Goal: Task Accomplishment & Management: Manage account settings

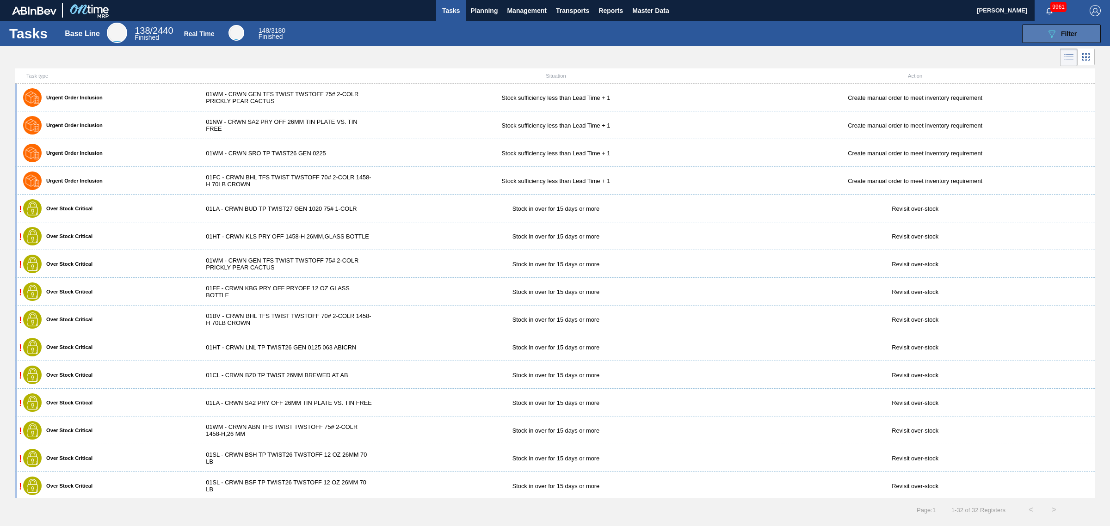
click at [1057, 36] on icon "089F7B8B-B2A5-4AFE-B5C0-19BA573D28AC" at bounding box center [1051, 33] width 11 height 11
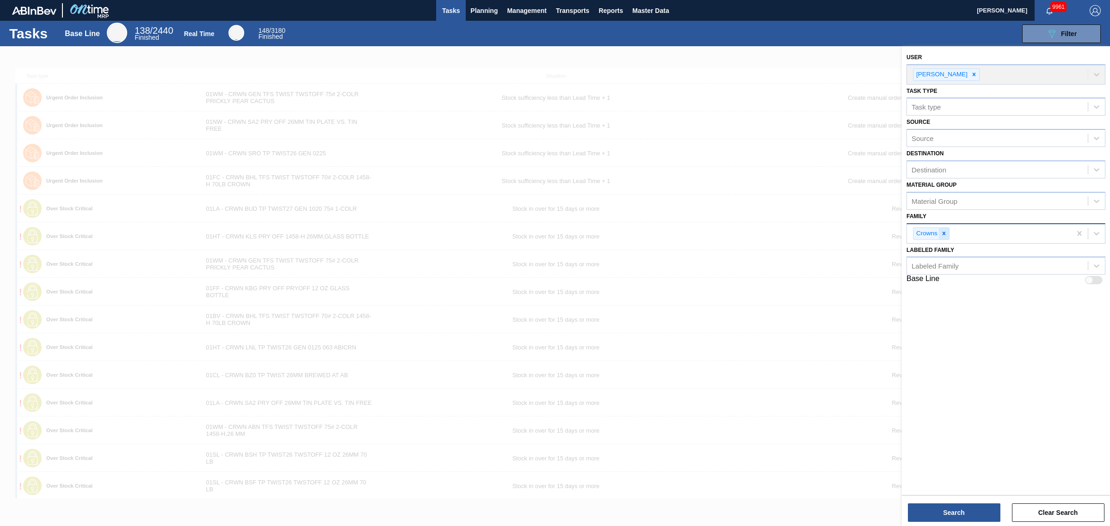
click at [945, 236] on div at bounding box center [944, 234] width 10 height 12
click at [639, 12] on span "Master Data" at bounding box center [650, 10] width 37 height 11
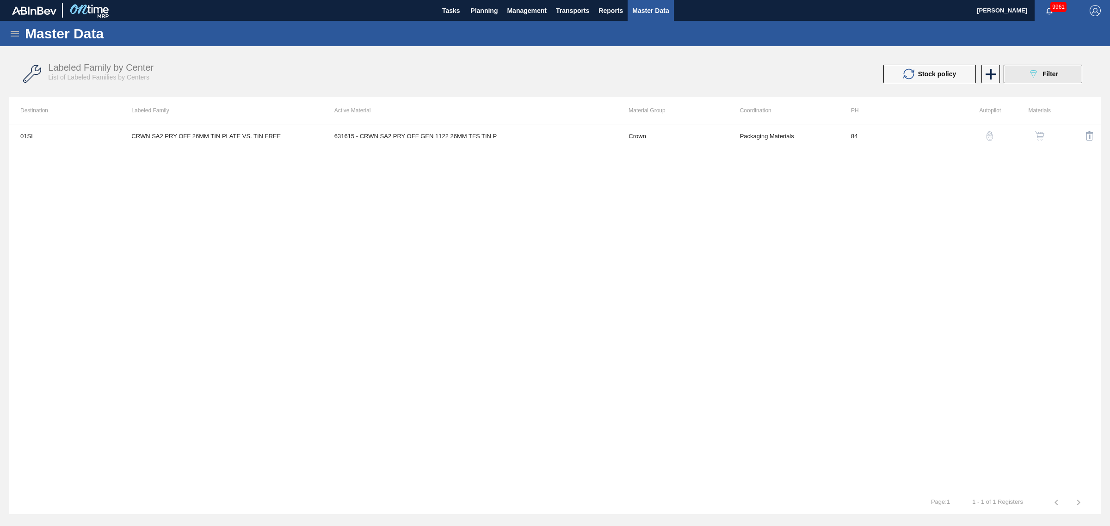
click at [1025, 71] on button "089F7B8B-B2A5-4AFE-B5C0-19BA573D28AC Filter" at bounding box center [1043, 74] width 79 height 19
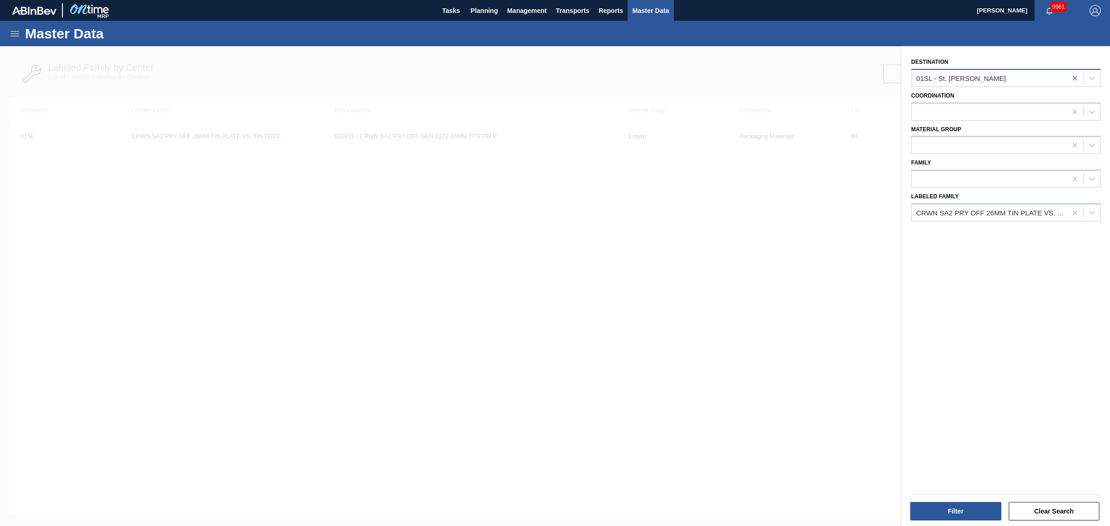
click at [1071, 79] on icon at bounding box center [1074, 78] width 9 height 9
click at [960, 78] on div at bounding box center [989, 77] width 155 height 13
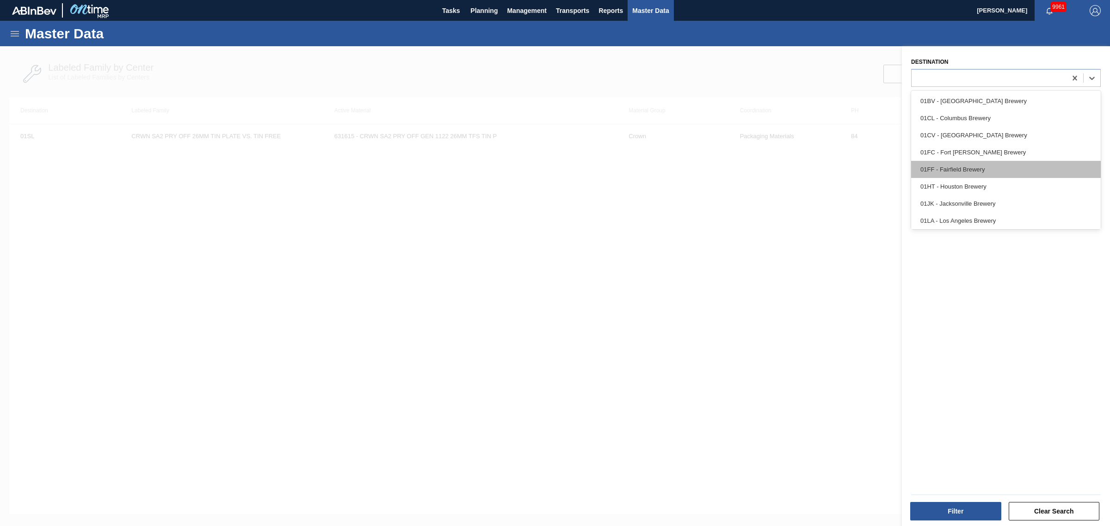
click at [996, 173] on div "01FF - Fairfield Brewery" at bounding box center [1006, 169] width 190 height 17
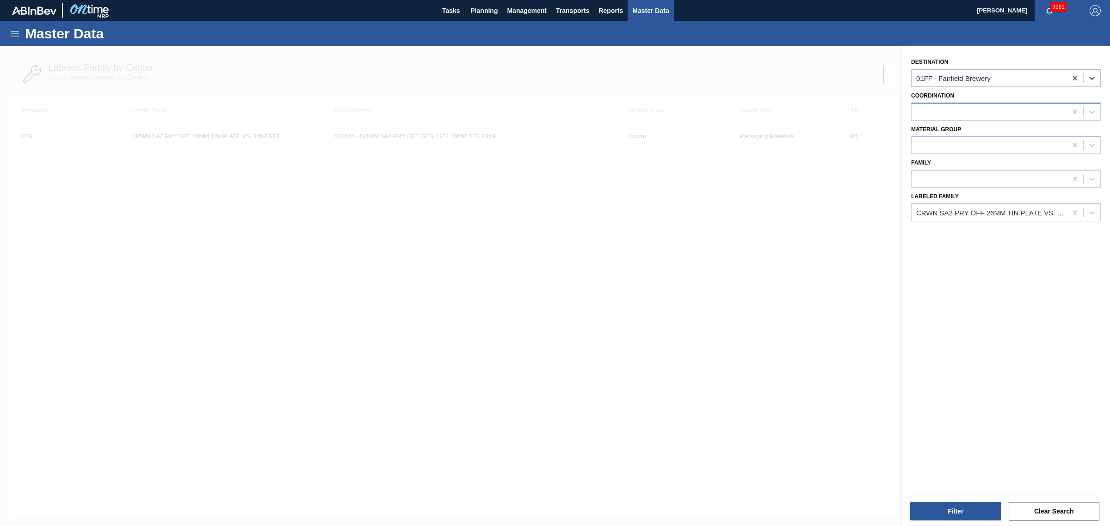
click at [940, 114] on div at bounding box center [989, 111] width 155 height 13
click at [990, 273] on div "Destination 01FF - Fairfield Brewery Coordination Material Group Family Labeled…" at bounding box center [1006, 287] width 208 height 483
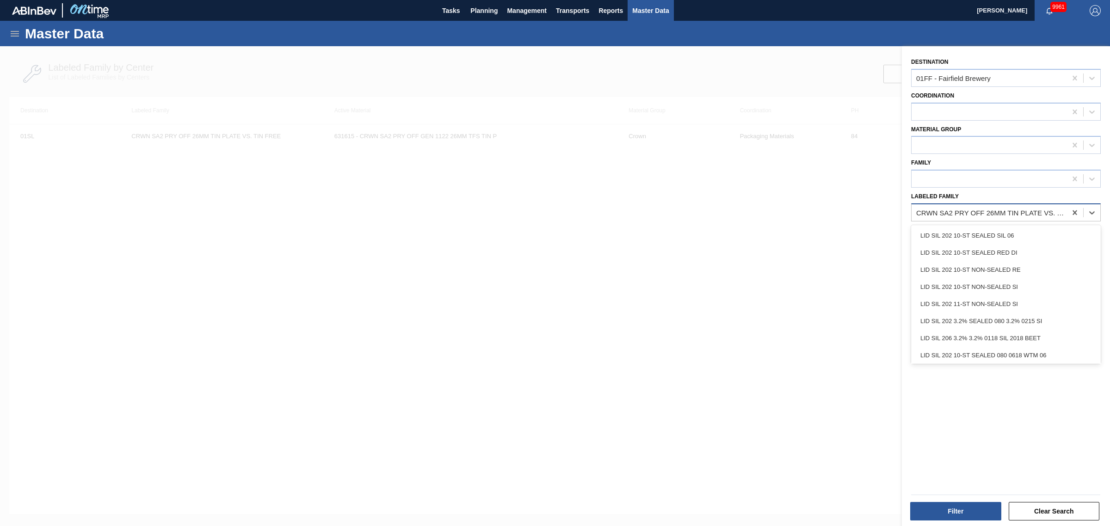
click at [969, 214] on div "CRWN SA2 PRY OFF 26MM TIN PLATE VS. TIN FREE" at bounding box center [991, 213] width 151 height 8
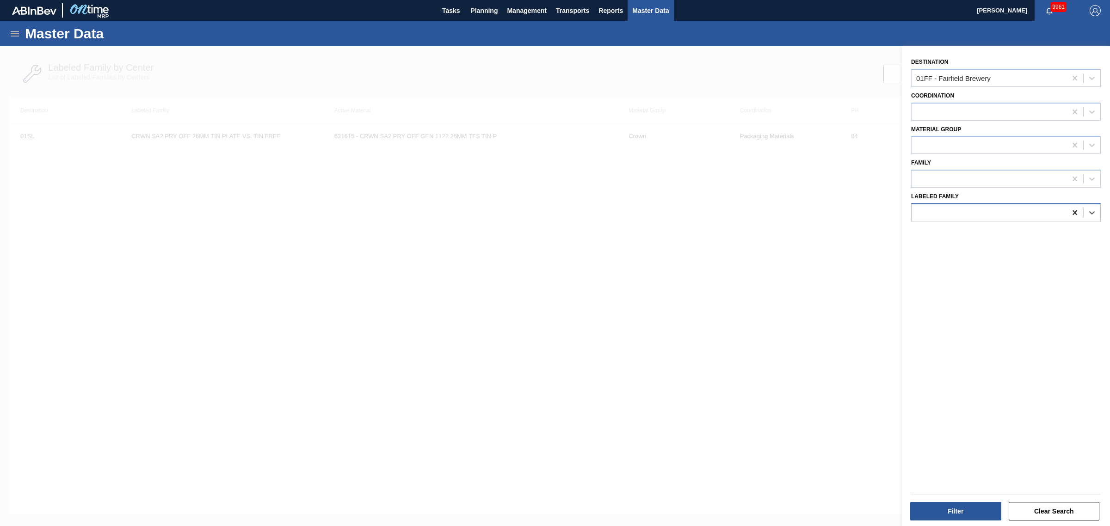
click at [1071, 213] on icon at bounding box center [1074, 212] width 9 height 9
click at [965, 140] on div at bounding box center [989, 145] width 155 height 13
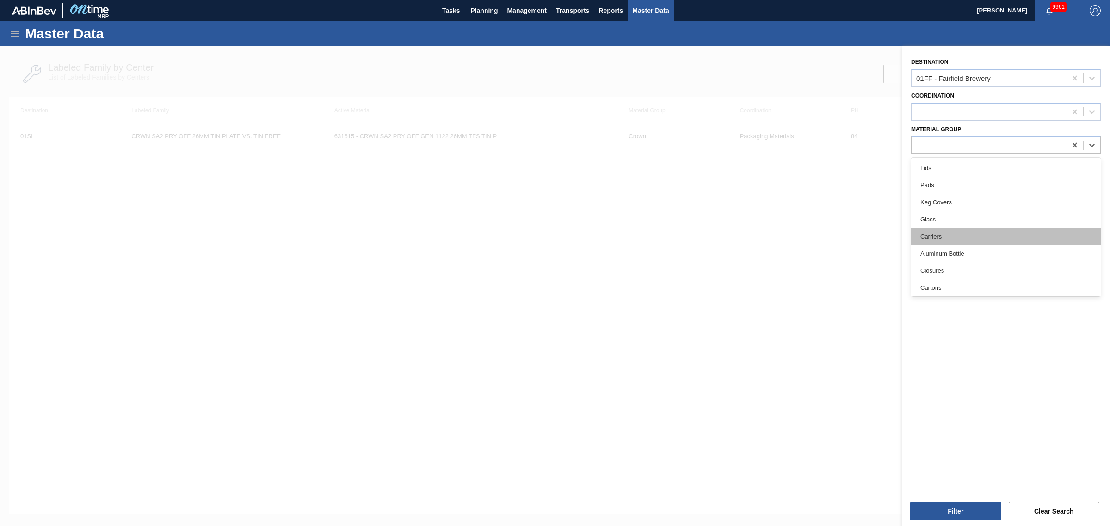
click at [957, 236] on div "Carriers" at bounding box center [1006, 236] width 190 height 17
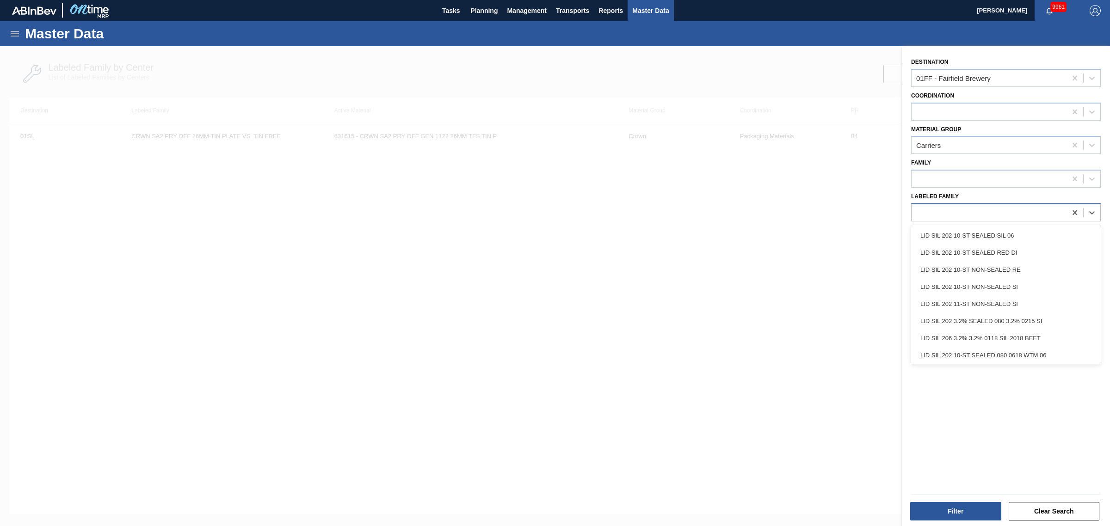
click at [947, 213] on div at bounding box center [989, 212] width 155 height 13
click at [950, 170] on div at bounding box center [1006, 179] width 190 height 18
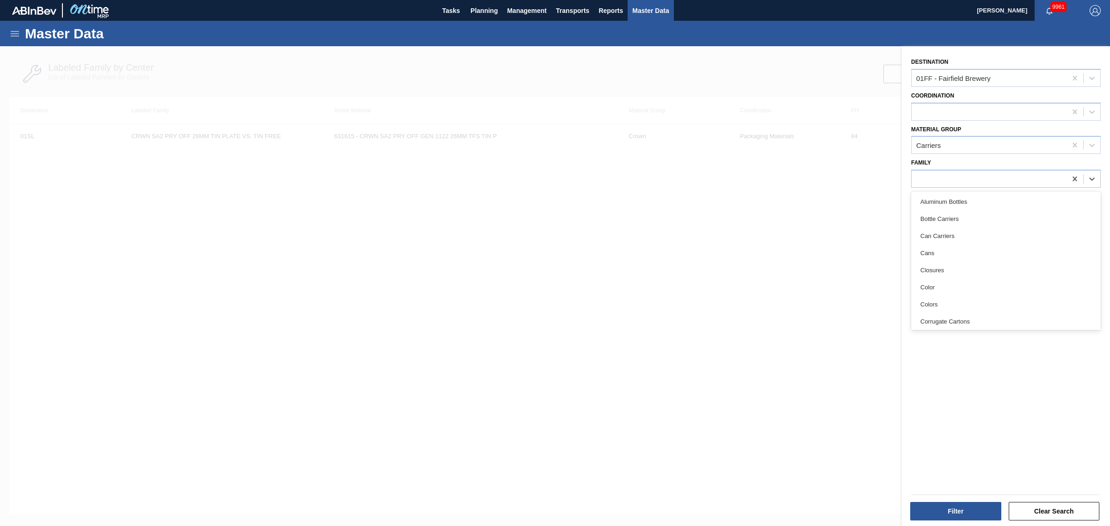
drag, startPoint x: 979, startPoint y: 429, endPoint x: 977, endPoint y: 394, distance: 35.7
click at [979, 420] on div "Destination 01FF - Fairfield Brewery Coordination Material Group Carriers Famil…" at bounding box center [1006, 287] width 208 height 483
click at [974, 514] on button "Filter" at bounding box center [955, 511] width 91 height 19
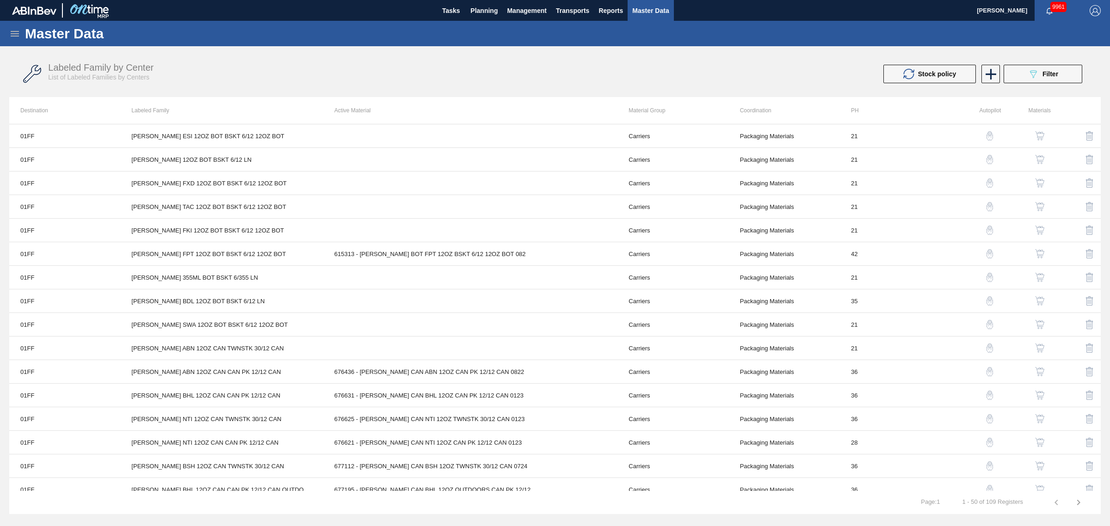
click at [355, 63] on div "Labeled Family by Center List of Labeled Families by Centers" at bounding box center [309, 71] width 523 height 19
click at [995, 77] on icon at bounding box center [991, 74] width 18 height 18
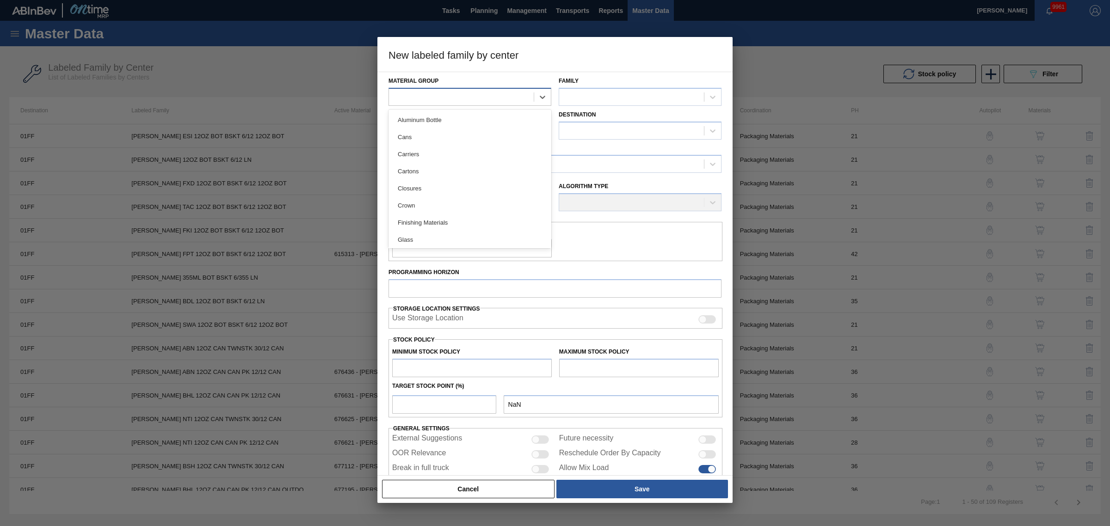
click at [498, 95] on div at bounding box center [461, 96] width 145 height 13
click at [485, 158] on div "Carriers" at bounding box center [470, 154] width 163 height 17
click at [629, 98] on div at bounding box center [631, 96] width 145 height 13
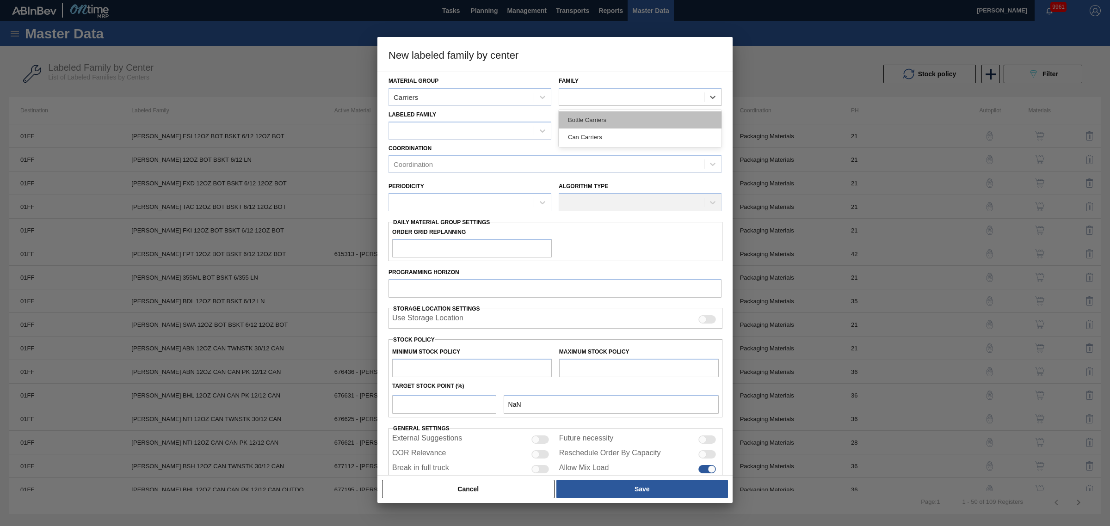
click at [616, 122] on div "Bottle Carriers" at bounding box center [640, 119] width 163 height 17
click at [616, 122] on div at bounding box center [640, 131] width 163 height 18
click at [614, 97] on div "Bottle Carriers" at bounding box center [631, 96] width 145 height 13
click at [608, 135] on div "Can Carriers" at bounding box center [640, 137] width 163 height 17
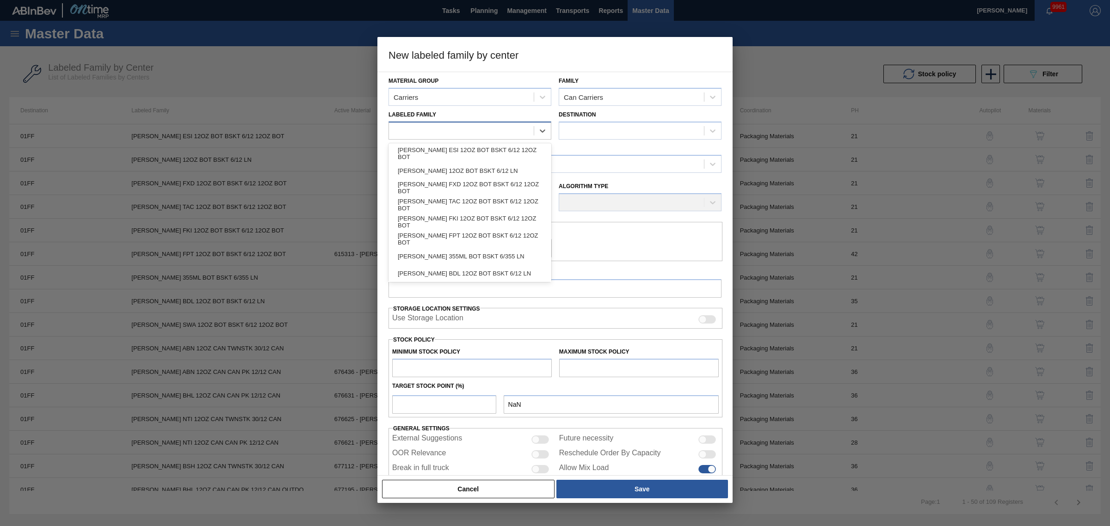
click at [470, 126] on div at bounding box center [461, 130] width 145 height 13
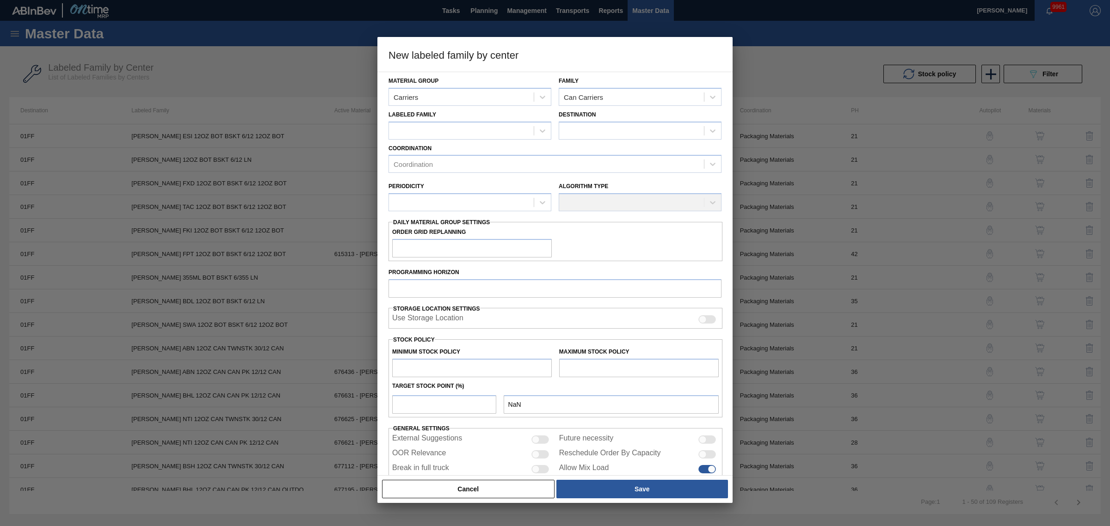
click at [456, 142] on div "Coordination Coordination" at bounding box center [555, 157] width 333 height 31
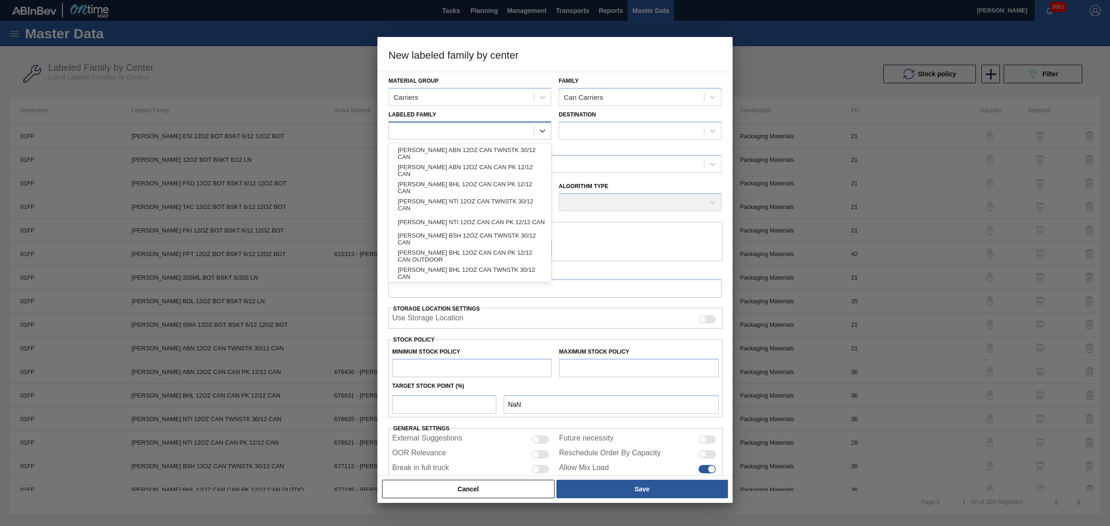
click at [457, 134] on div at bounding box center [461, 130] width 145 height 13
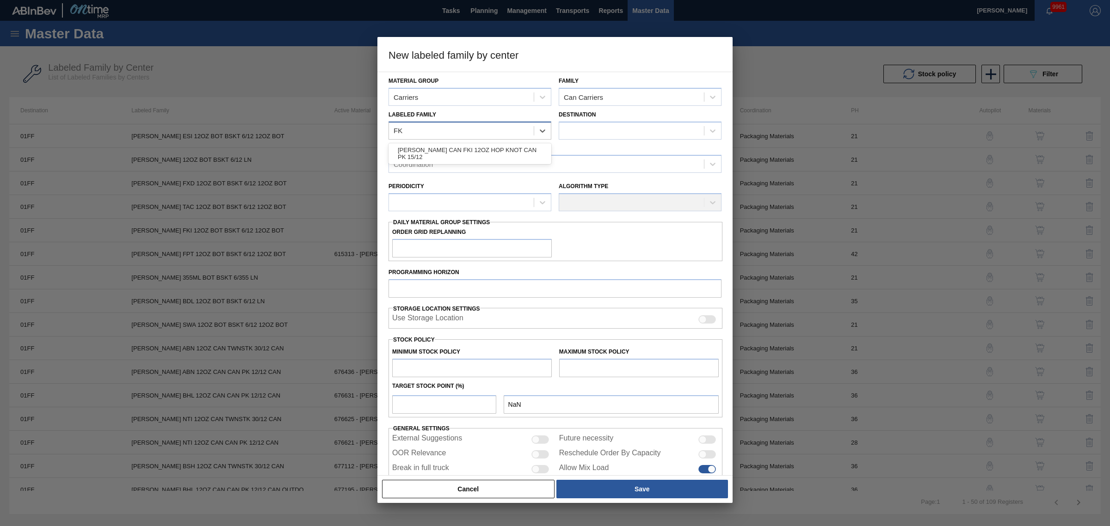
type Family "FKI"
click at [476, 155] on div "[PERSON_NAME] CAN FKI 12OZ HOP KNOT CAN PK 15/12" at bounding box center [470, 153] width 163 height 17
click at [516, 130] on div "[PERSON_NAME] CAN FKI 12OZ HOP KNOT CAN PK 15/12" at bounding box center [464, 131] width 141 height 8
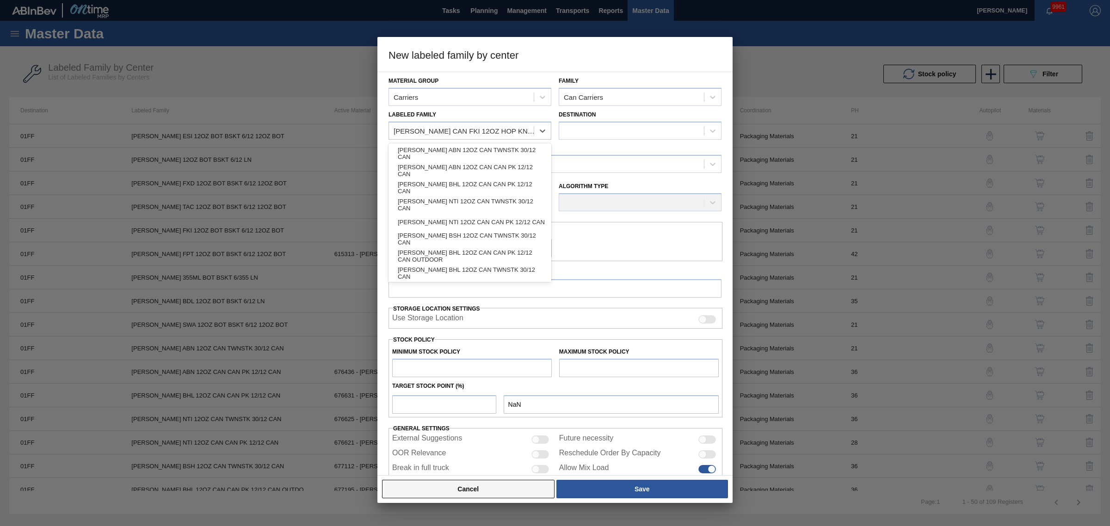
click at [507, 482] on button "Cancel" at bounding box center [468, 489] width 173 height 19
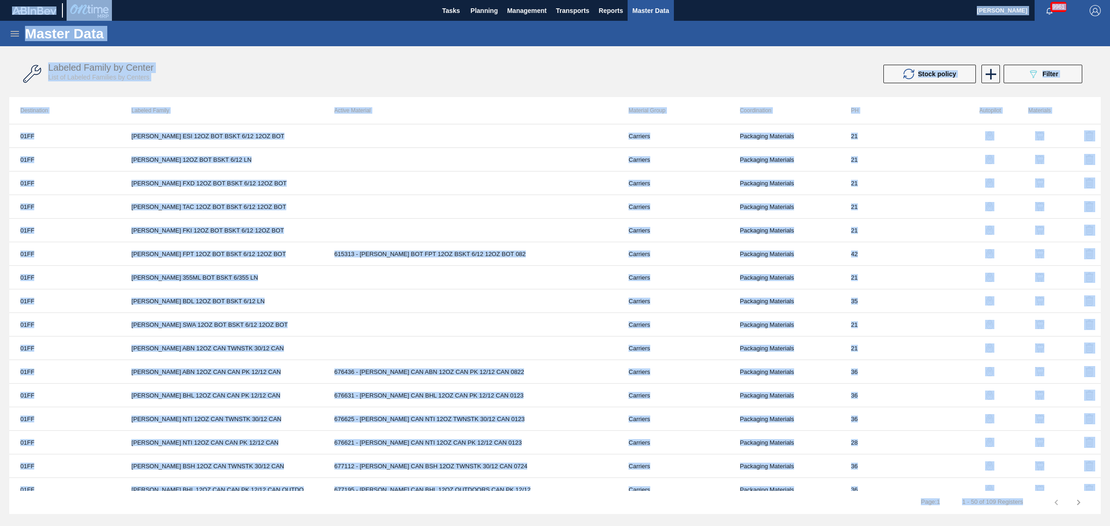
click at [577, 63] on div "Labeled Family by Center List of Labeled Families by Centers Stock policy 089F7…" at bounding box center [555, 74] width 1092 height 35
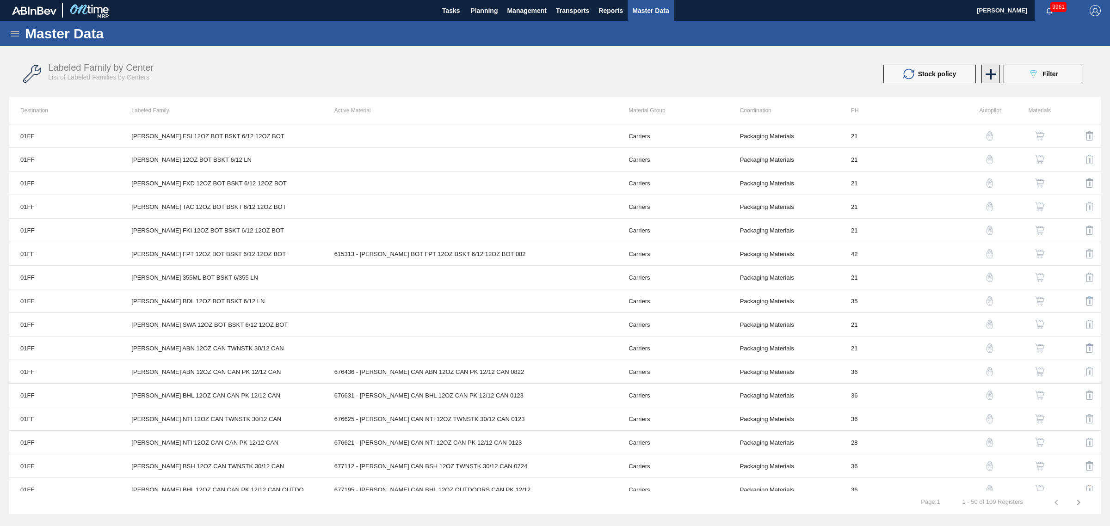
click at [986, 71] on icon at bounding box center [991, 74] width 18 height 18
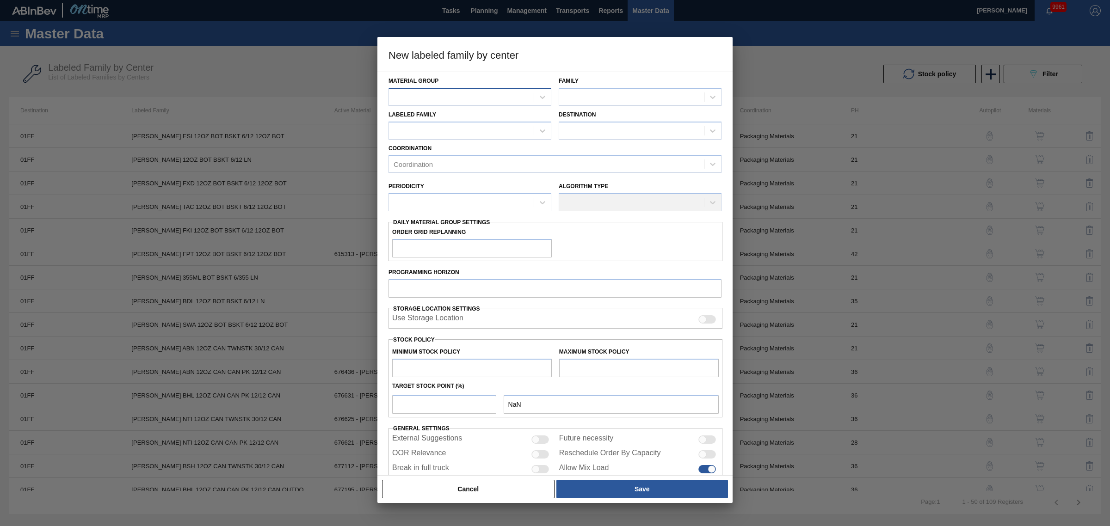
click at [538, 88] on div at bounding box center [470, 97] width 163 height 18
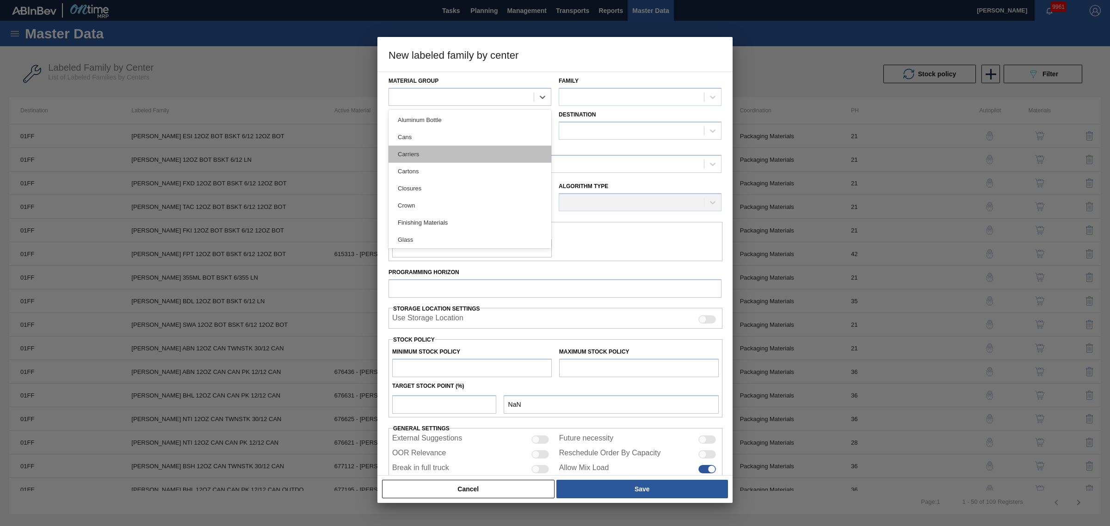
click at [505, 152] on div "Carriers" at bounding box center [470, 154] width 163 height 17
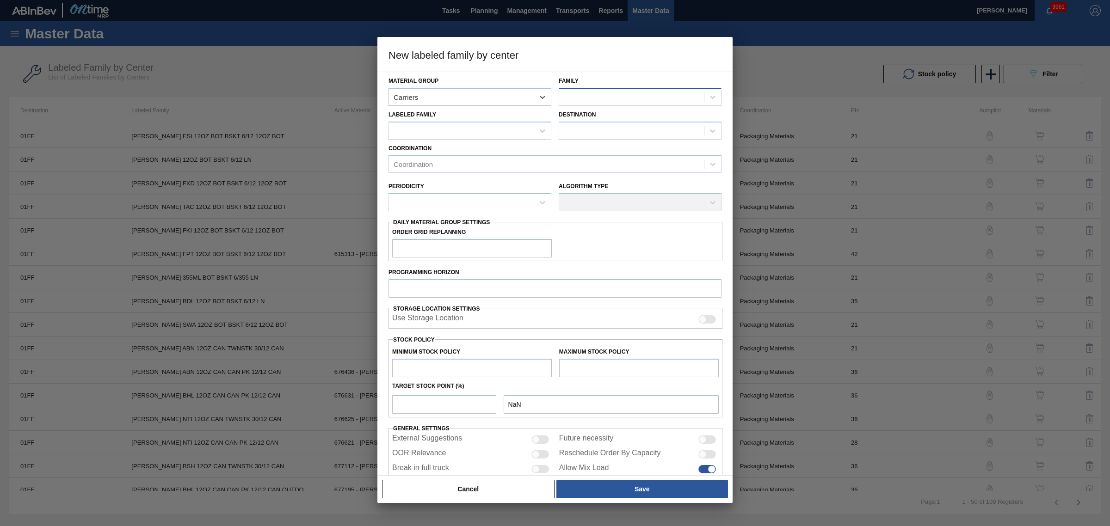
click at [585, 99] on div at bounding box center [631, 96] width 145 height 13
click at [591, 145] on div "Can Carriers" at bounding box center [640, 137] width 163 height 17
click at [465, 144] on div "Coordination Coordination" at bounding box center [555, 157] width 333 height 31
click at [458, 130] on div at bounding box center [461, 130] width 145 height 13
type Family "FKI"
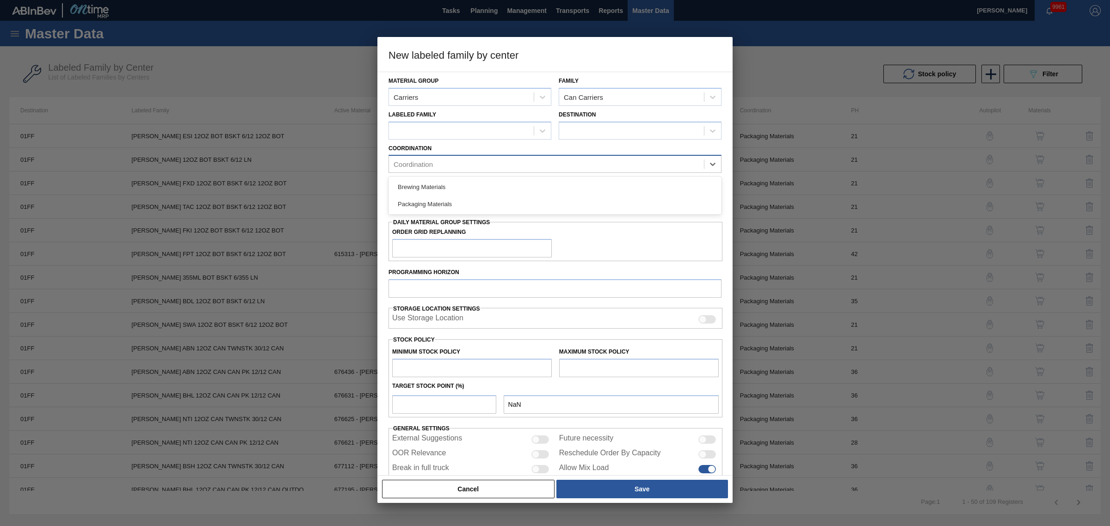
click at [451, 162] on div "Coordination" at bounding box center [546, 164] width 315 height 13
click at [461, 140] on div "Coordination option Brewing Materials focused, 1 of 2. 2 results available. Use…" at bounding box center [555, 157] width 340 height 34
click at [544, 128] on icon at bounding box center [542, 130] width 9 height 9
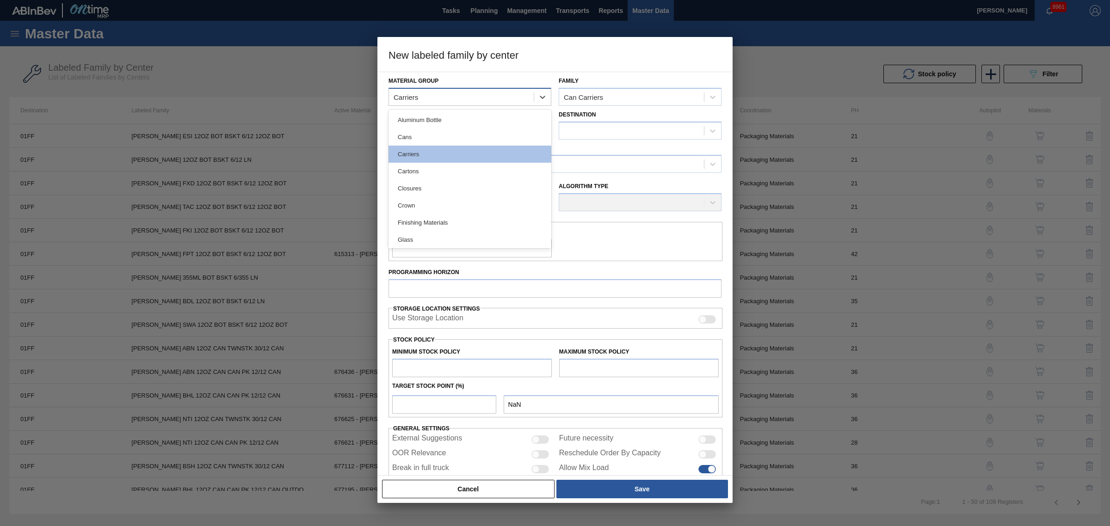
click at [502, 94] on div "Carriers" at bounding box center [461, 96] width 145 height 13
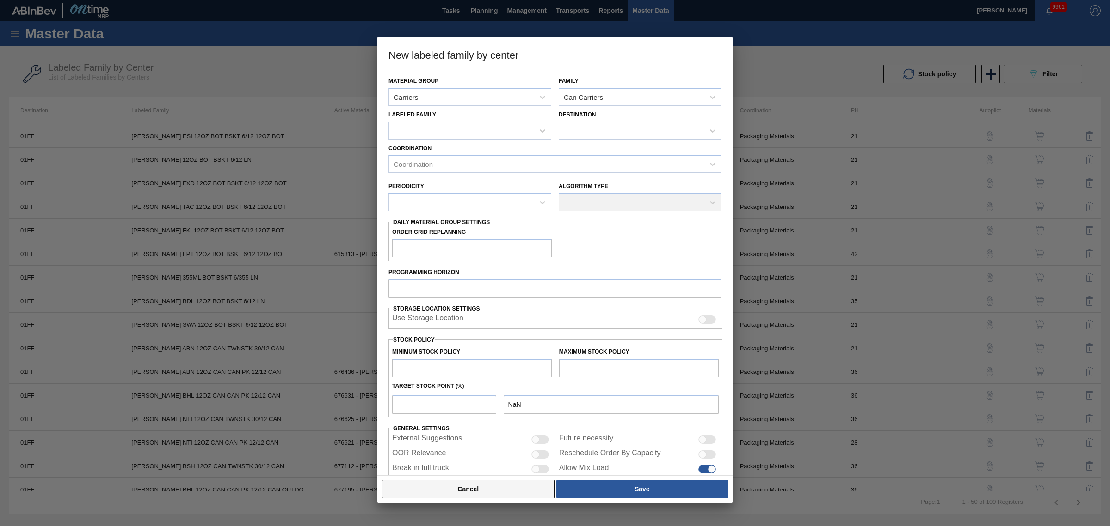
click at [463, 497] on button "Cancel" at bounding box center [468, 489] width 173 height 19
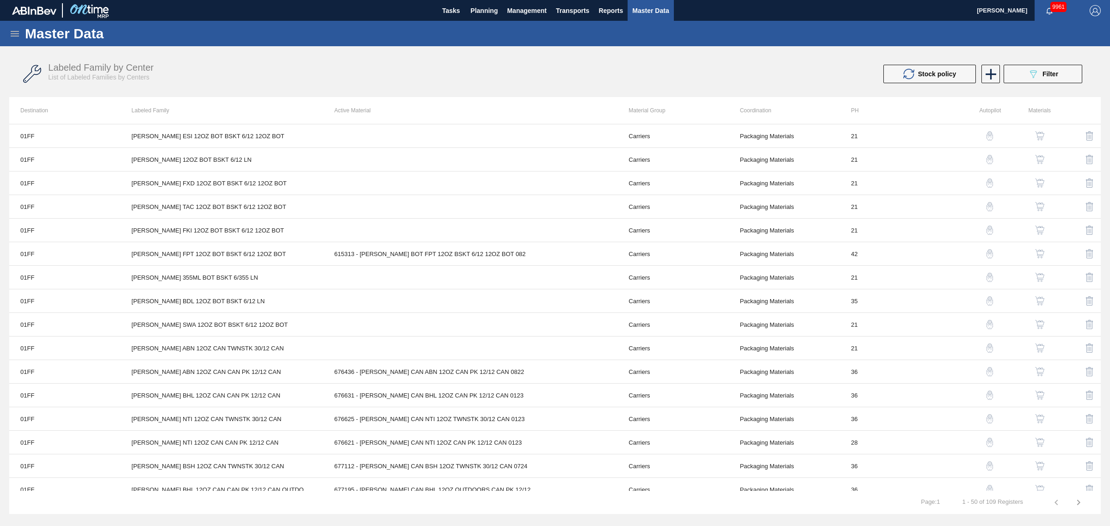
click at [982, 84] on div "Labeled Family by Center List of Labeled Families by Centers Stock policy 089F7…" at bounding box center [555, 74] width 1092 height 35
click at [986, 80] on icon at bounding box center [991, 74] width 18 height 18
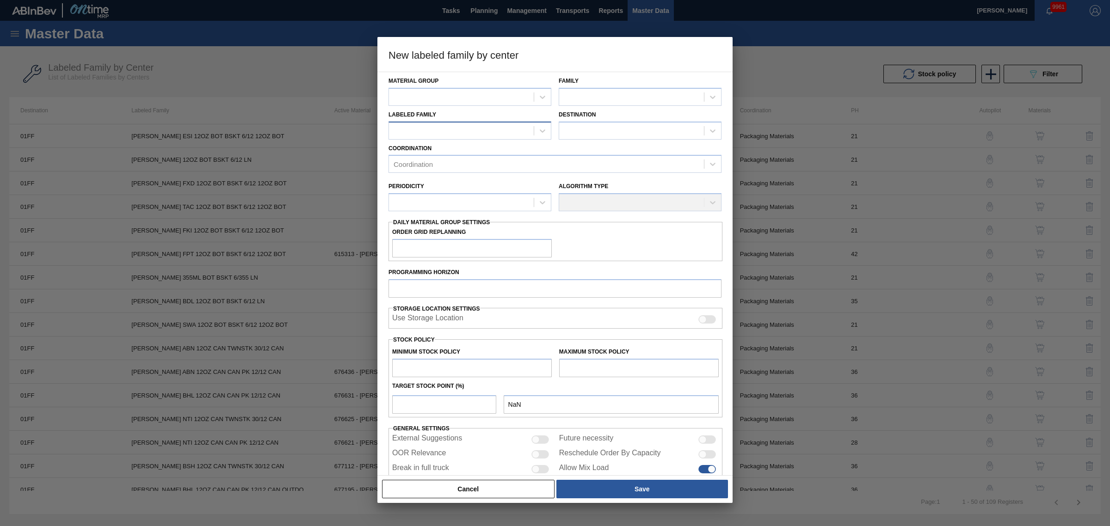
click at [459, 134] on div at bounding box center [461, 130] width 145 height 13
click at [484, 95] on div at bounding box center [461, 96] width 145 height 13
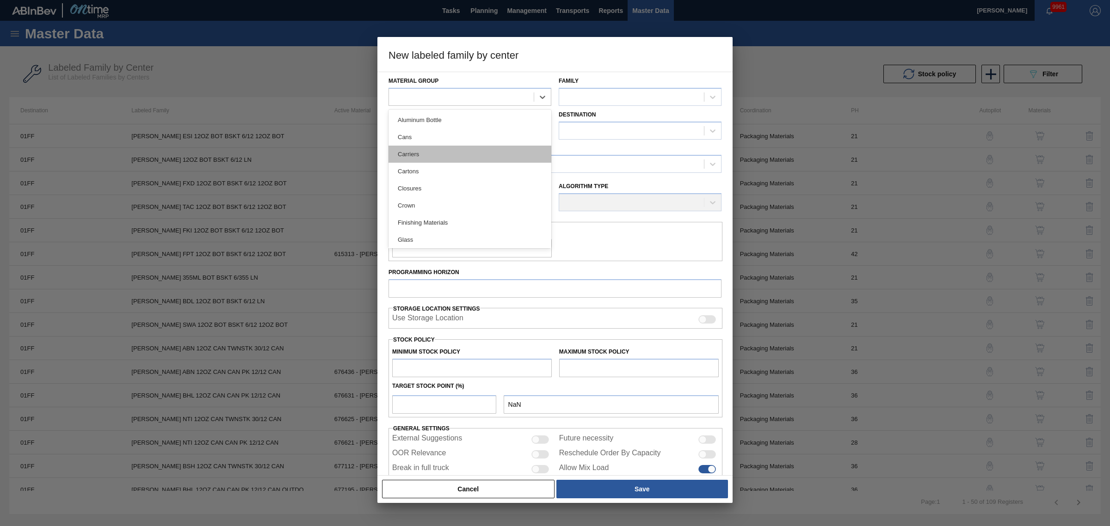
click at [446, 158] on div "Carriers" at bounding box center [470, 154] width 163 height 17
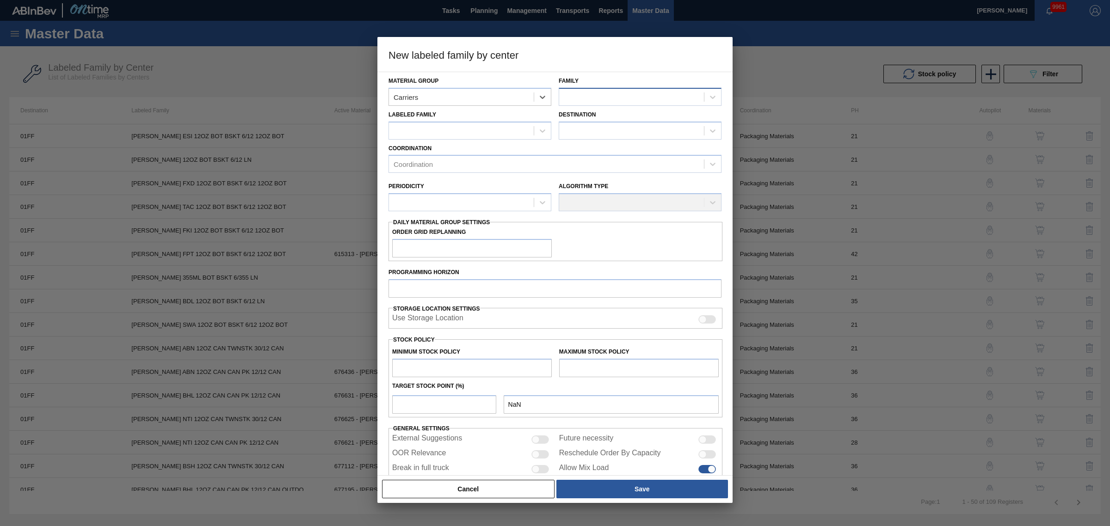
click at [640, 99] on div at bounding box center [631, 96] width 145 height 13
drag, startPoint x: 625, startPoint y: 132, endPoint x: 616, endPoint y: 129, distance: 10.4
click at [625, 132] on div "Can Carriers" at bounding box center [640, 137] width 163 height 17
drag, startPoint x: 522, startPoint y: 113, endPoint x: 514, endPoint y: 132, distance: 20.4
click at [522, 114] on div "Labeled Family" at bounding box center [470, 123] width 163 height 31
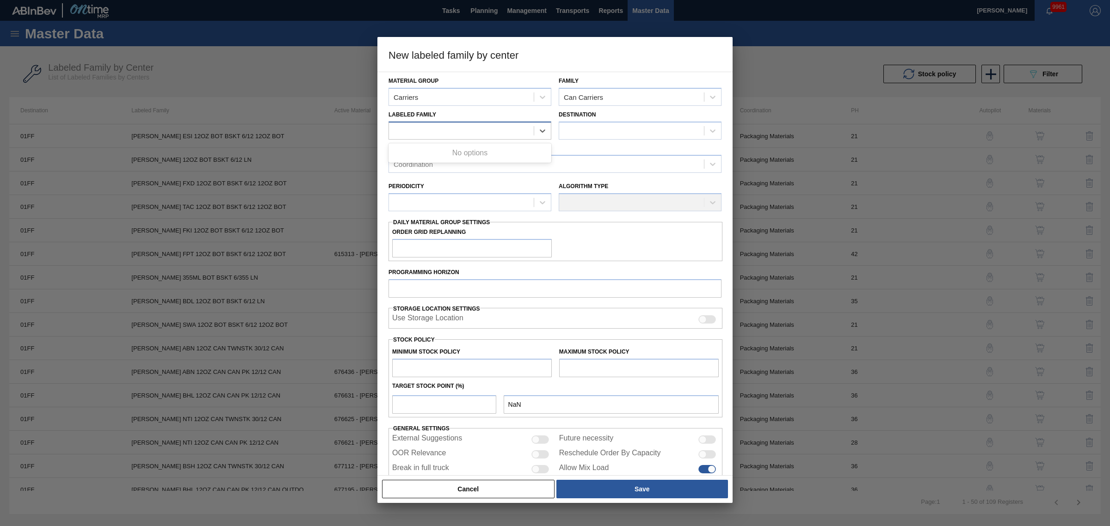
click at [514, 132] on div at bounding box center [461, 130] width 145 height 13
type Family "f"
click at [534, 133] on div at bounding box center [542, 131] width 17 height 17
click at [539, 130] on icon at bounding box center [542, 130] width 9 height 9
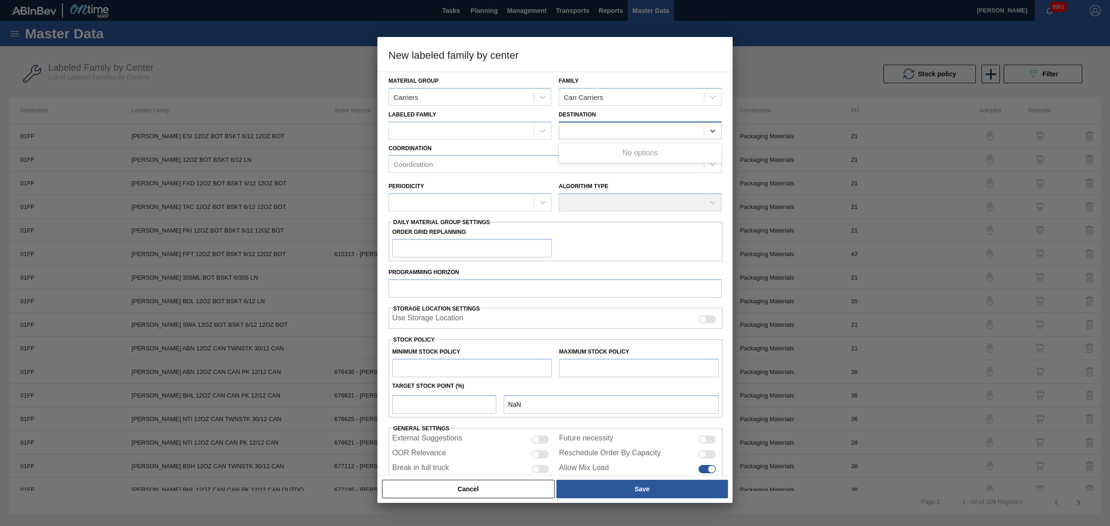
click at [569, 132] on div at bounding box center [631, 130] width 145 height 13
click at [475, 111] on div "Labeled Family" at bounding box center [470, 123] width 163 height 31
click at [476, 118] on div "Labeled Family" at bounding box center [470, 123] width 163 height 31
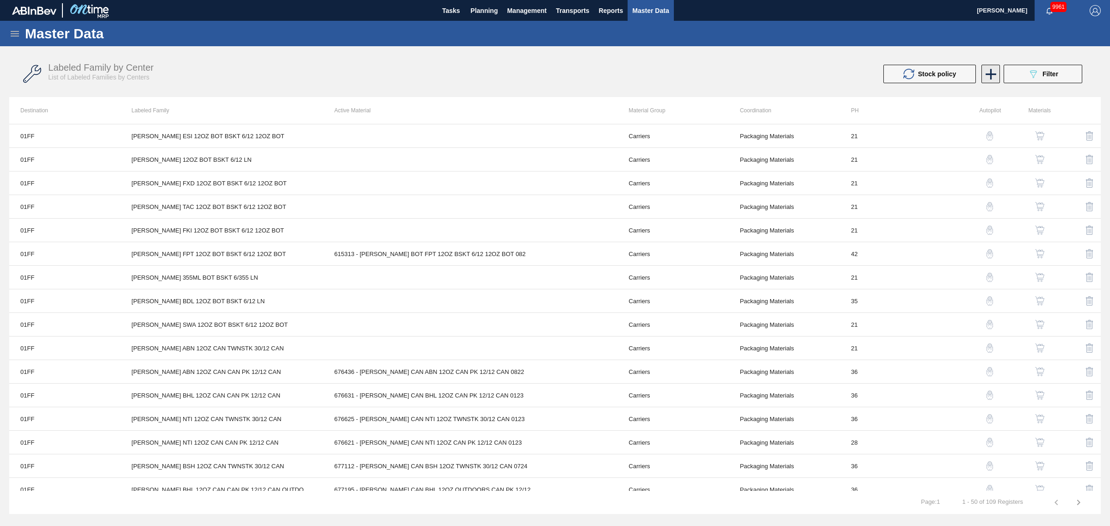
click at [986, 72] on icon at bounding box center [991, 74] width 18 height 18
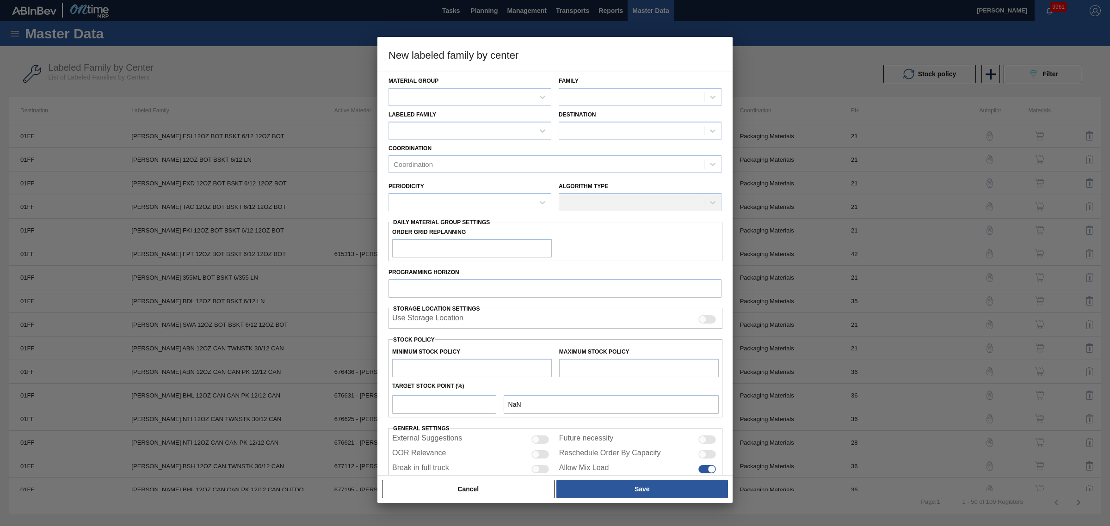
click at [403, 87] on div "Material Group" at bounding box center [470, 89] width 163 height 31
click at [410, 95] on div at bounding box center [461, 96] width 145 height 13
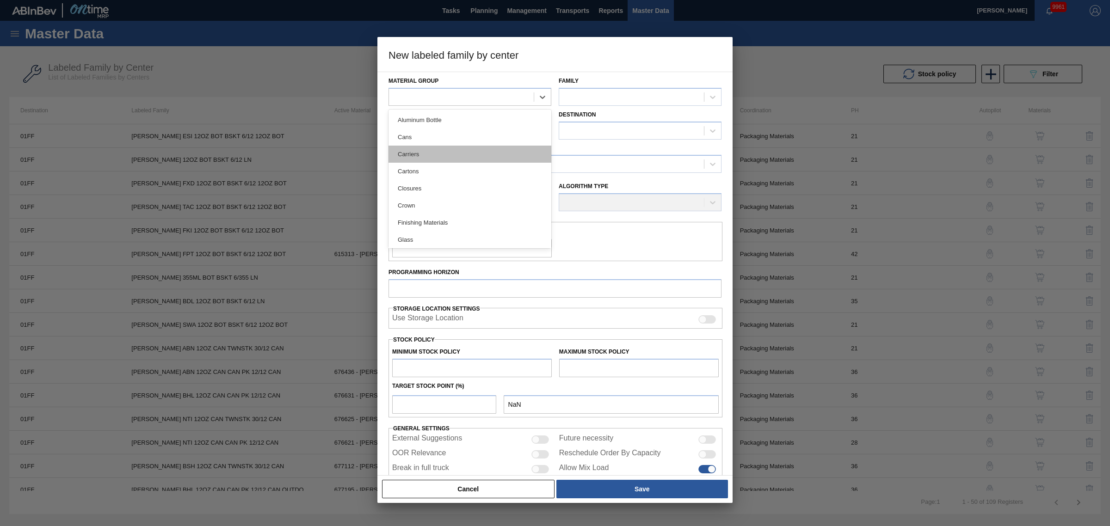
click at [426, 151] on div "Carriers" at bounding box center [470, 154] width 163 height 17
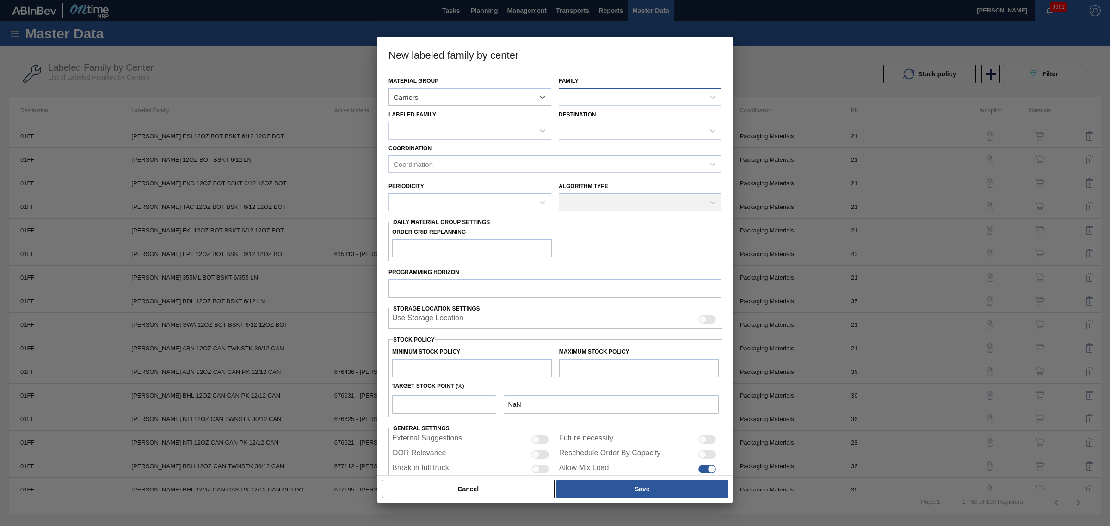
click at [597, 102] on div at bounding box center [631, 96] width 145 height 13
click at [601, 138] on div "Can Carriers" at bounding box center [640, 137] width 163 height 17
click at [487, 130] on div at bounding box center [461, 130] width 145 height 13
type Family "FKI"
click at [482, 117] on div "Labeled Family Use Up and Down to choose options, press Enter to select the cur…" at bounding box center [470, 123] width 163 height 31
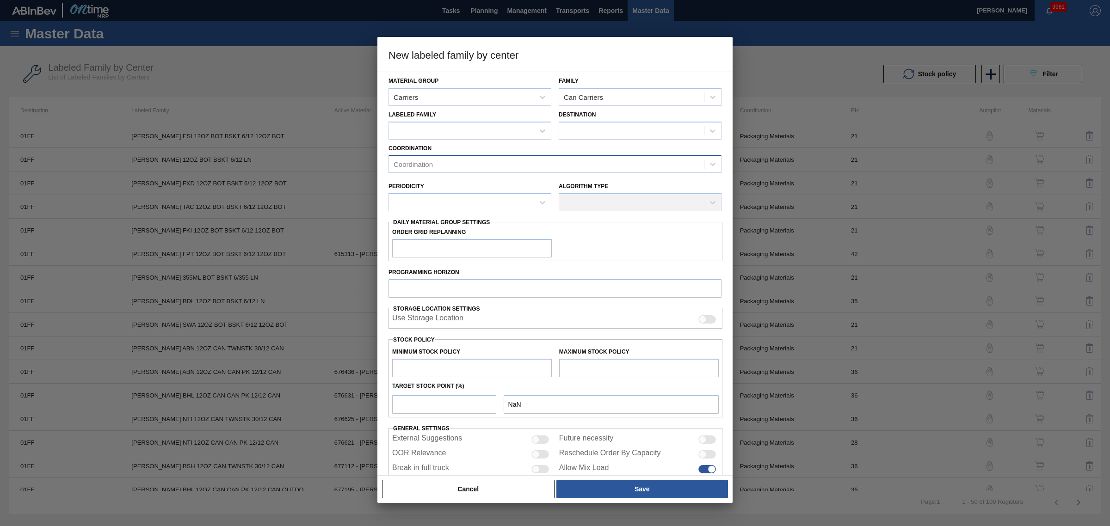
drag, startPoint x: 489, startPoint y: 153, endPoint x: 494, endPoint y: 165, distance: 13.5
click at [489, 153] on div "Coordination Coordination" at bounding box center [555, 157] width 333 height 31
click at [494, 166] on div "Coordination" at bounding box center [546, 164] width 315 height 13
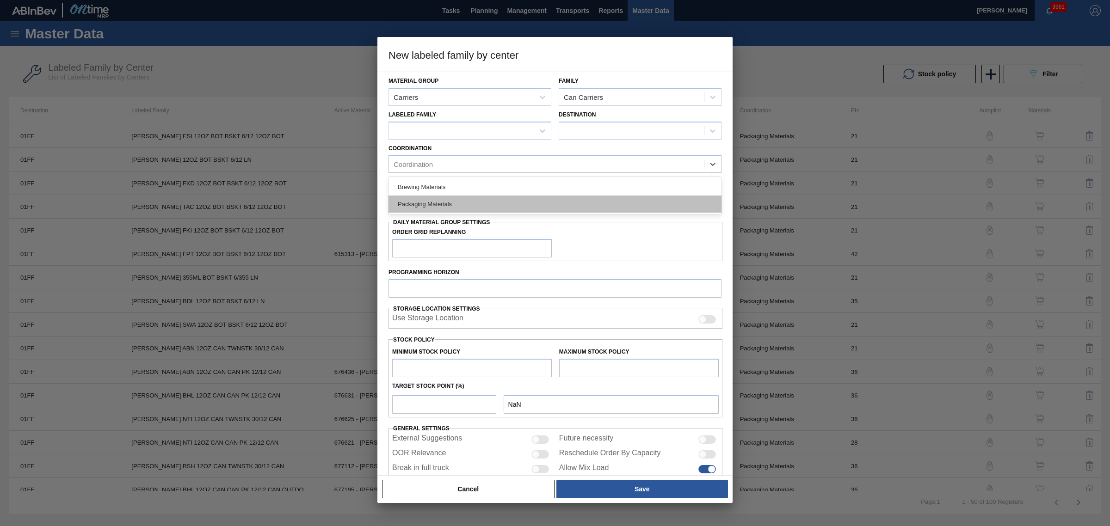
click at [483, 196] on div "Packaging Materials" at bounding box center [555, 204] width 333 height 17
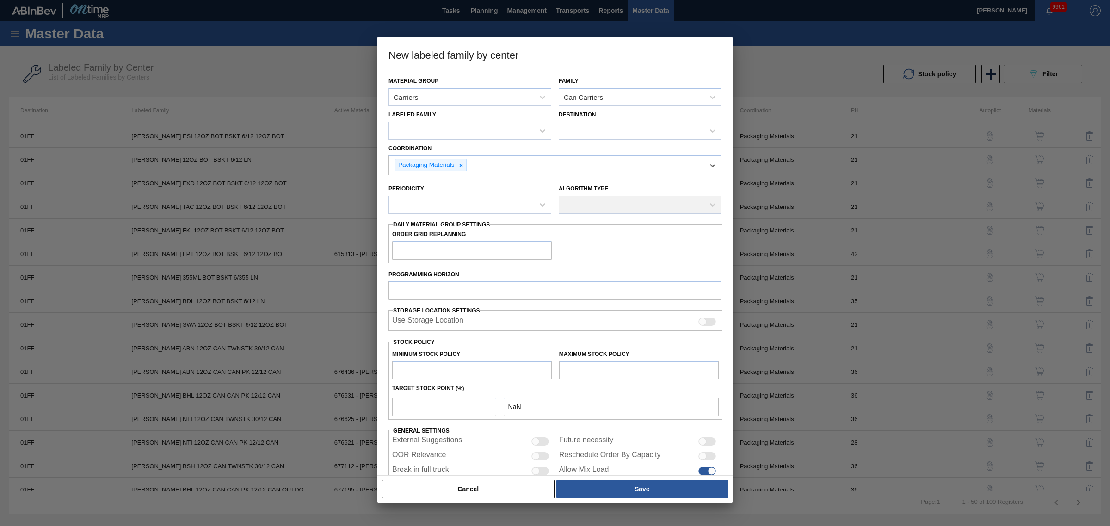
click at [475, 136] on div at bounding box center [461, 130] width 145 height 13
type Family "FKI"
click at [459, 147] on div "[PERSON_NAME] CAN FKI 12OZ HOP KNOT CAN PK 15/12" at bounding box center [470, 153] width 163 height 17
click at [653, 116] on div "Destination" at bounding box center [640, 123] width 163 height 31
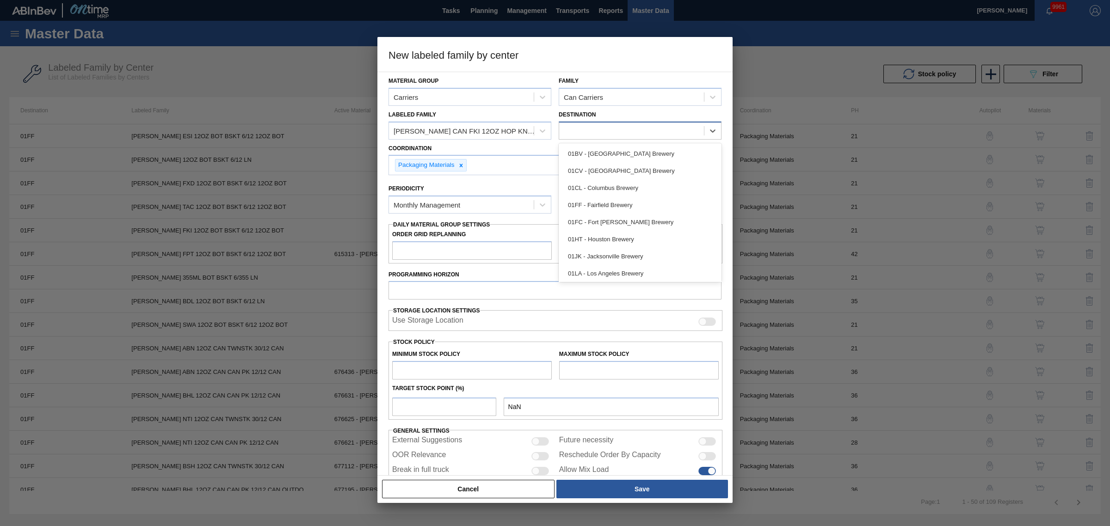
click at [653, 125] on div at bounding box center [631, 130] width 145 height 13
click at [622, 206] on div "01FF - Fairfield Brewery" at bounding box center [640, 205] width 163 height 17
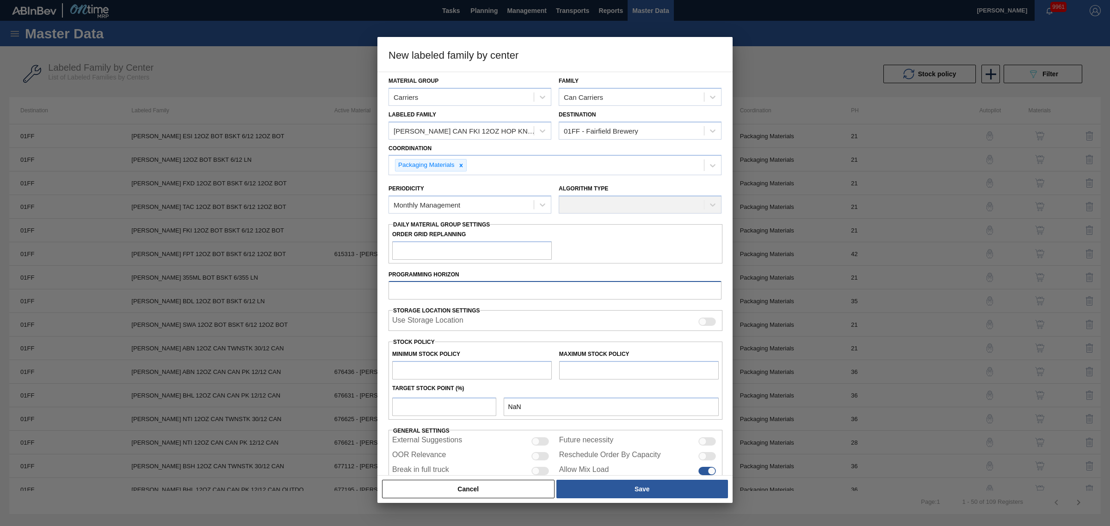
click at [445, 290] on input "Programming Horizon" at bounding box center [555, 290] width 333 height 19
type input "21"
click at [457, 255] on input "Order Grid Replanning" at bounding box center [472, 250] width 160 height 19
click at [470, 369] on input "text" at bounding box center [472, 370] width 160 height 19
click at [520, 370] on input "text" at bounding box center [472, 370] width 160 height 19
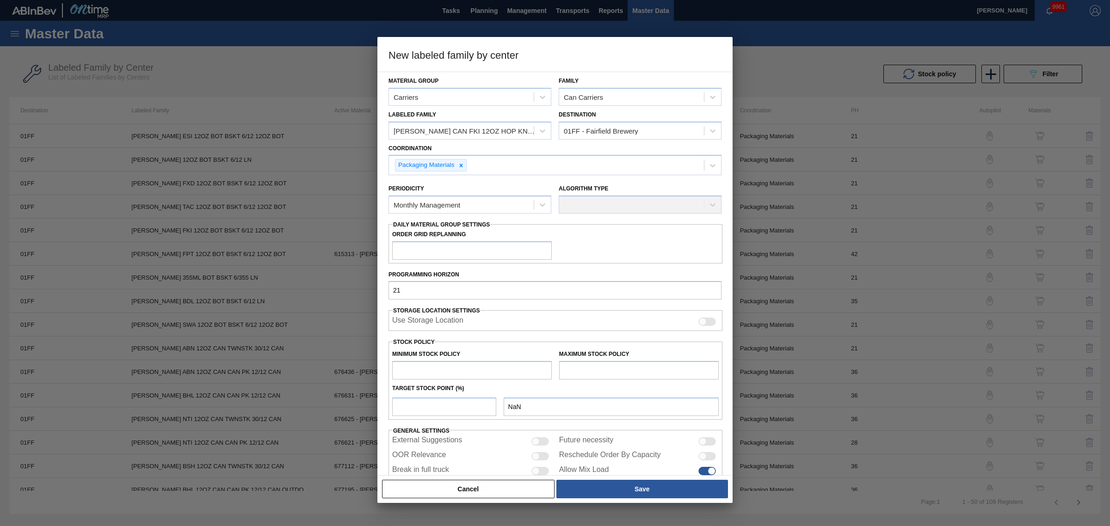
type input "0"
click at [602, 371] on input "text" at bounding box center [639, 370] width 160 height 19
type input "25,000"
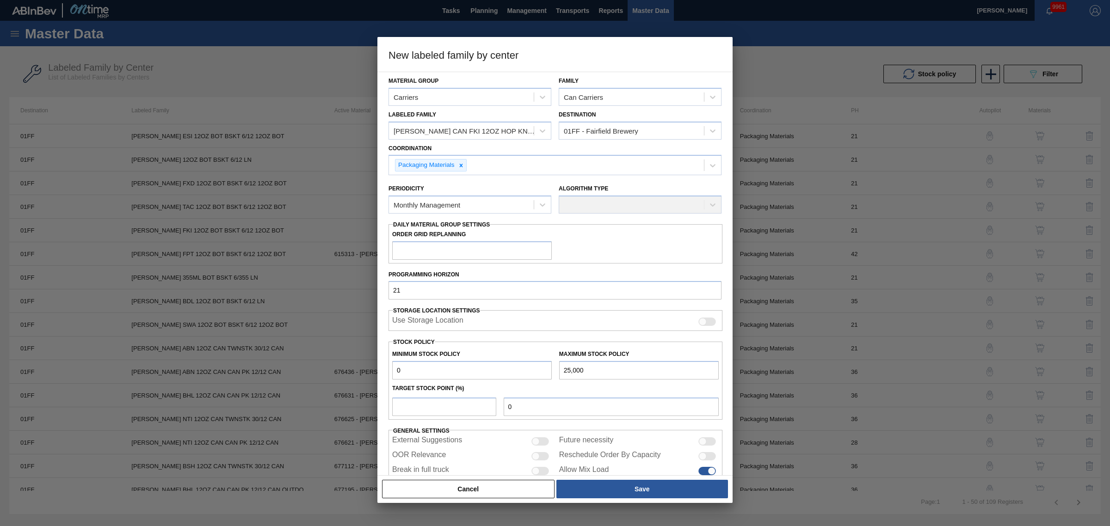
click at [603, 390] on div "Target Stock Point (%)" at bounding box center [556, 388] width 334 height 13
click at [424, 410] on input "number" at bounding box center [444, 407] width 104 height 19
type input "1"
type input "250"
type input "10"
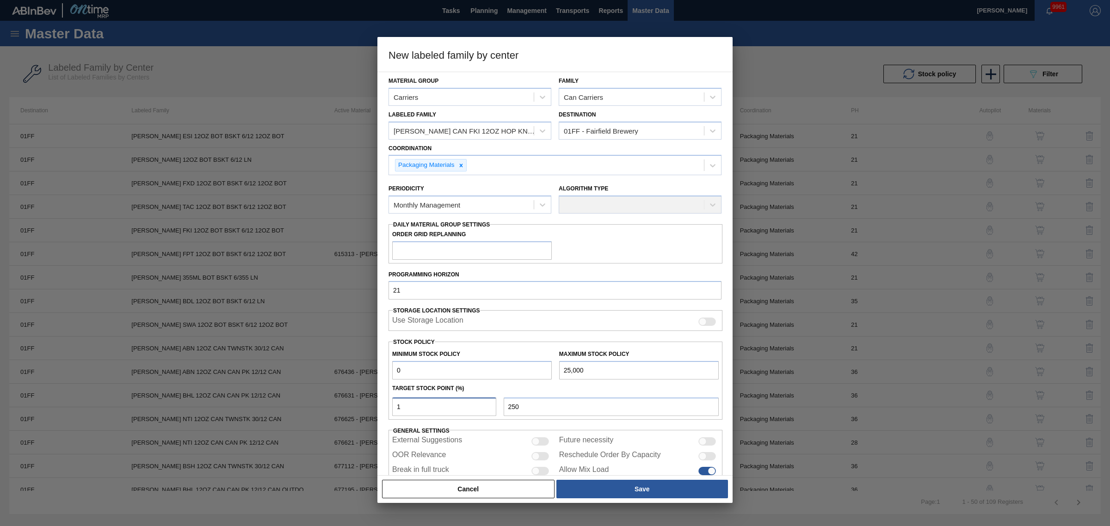
type input "2,500"
type input "10"
click at [524, 389] on div "Target Stock Point (%)" at bounding box center [556, 388] width 334 height 13
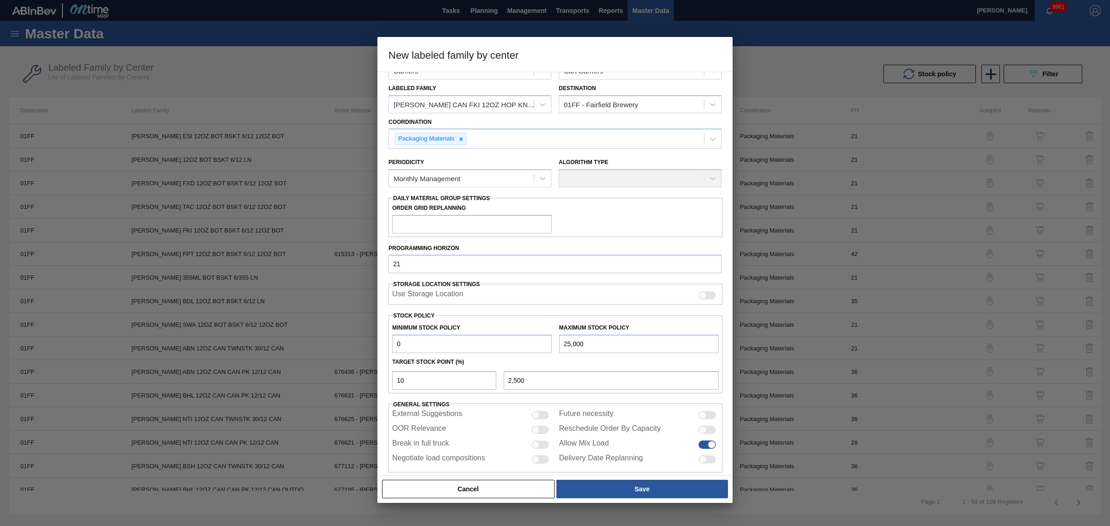
scroll to position [40, 0]
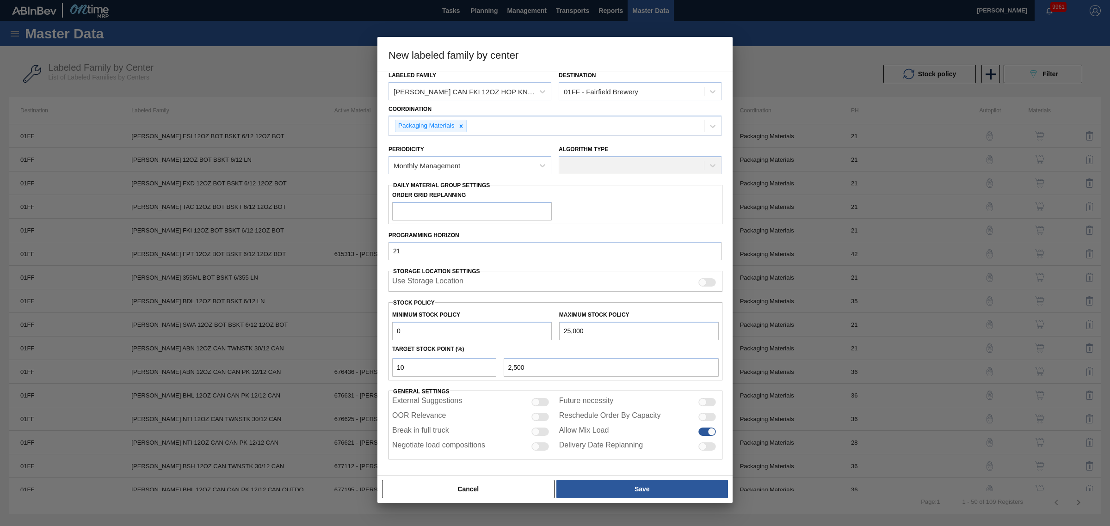
click at [540, 415] on div at bounding box center [541, 417] width 18 height 8
checkbox input "true"
click at [620, 487] on button "Save" at bounding box center [643, 489] width 172 height 19
click at [590, 483] on button "Save" at bounding box center [643, 489] width 172 height 19
click at [628, 161] on div "Algorithm Type" at bounding box center [640, 158] width 163 height 31
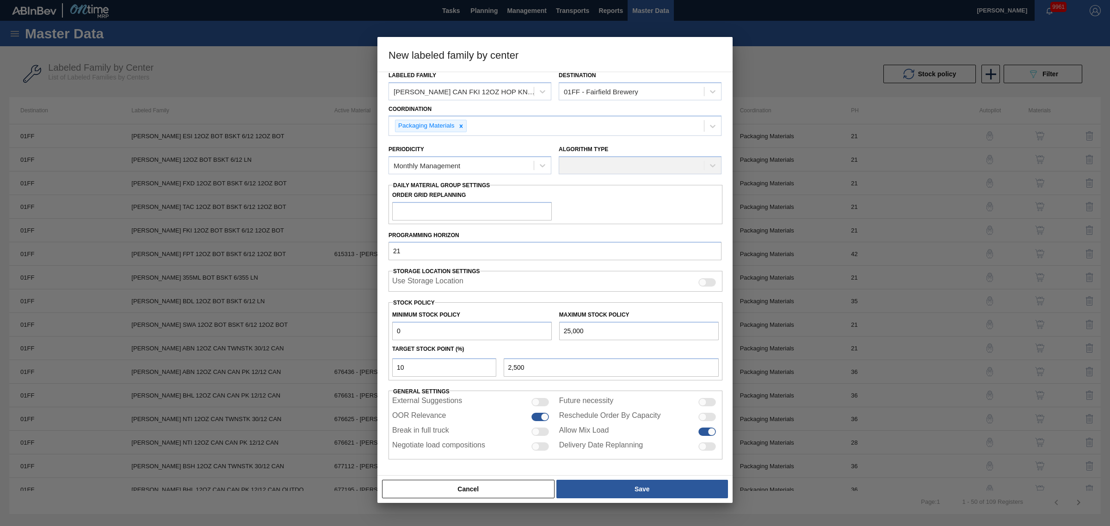
click at [696, 156] on div "Algorithm Type" at bounding box center [640, 158] width 163 height 31
click at [702, 155] on div "Algorithm Type" at bounding box center [640, 158] width 163 height 31
click at [670, 167] on div "Algorithm Type" at bounding box center [640, 158] width 163 height 31
click at [667, 165] on div "Algorithm Type" at bounding box center [640, 158] width 163 height 31
click at [524, 160] on div "Monthly Management" at bounding box center [461, 165] width 145 height 13
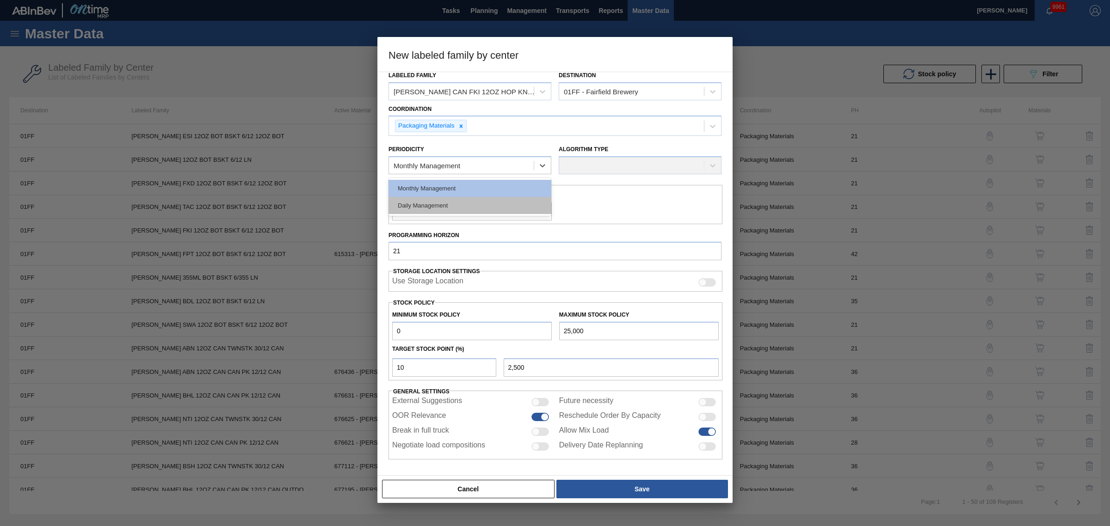
click at [475, 202] on div "Daily Management" at bounding box center [470, 205] width 163 height 17
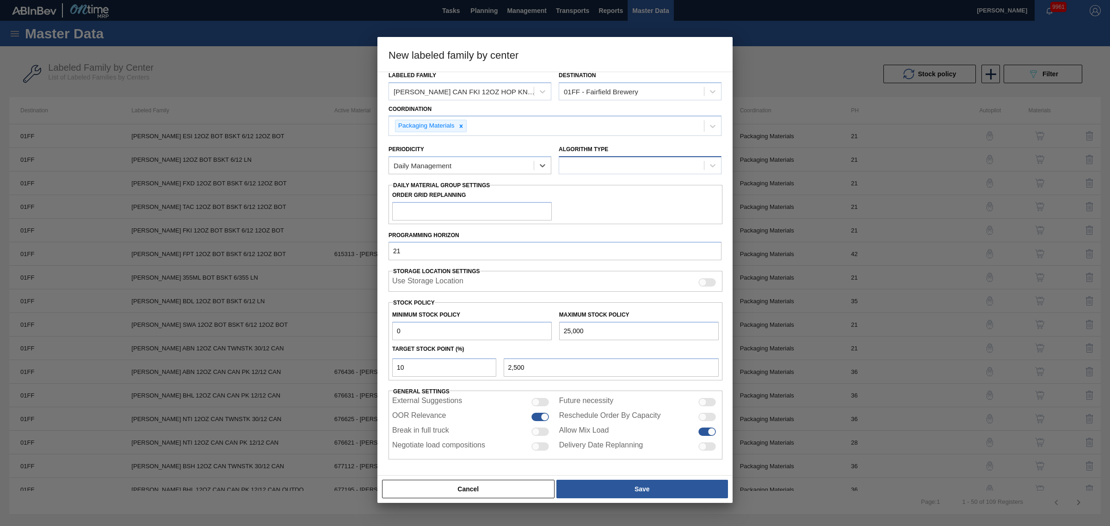
click at [587, 165] on div at bounding box center [631, 165] width 145 height 13
click at [484, 165] on div "Daily Management" at bounding box center [461, 165] width 145 height 13
click at [477, 186] on div "Monthly Management" at bounding box center [470, 188] width 163 height 17
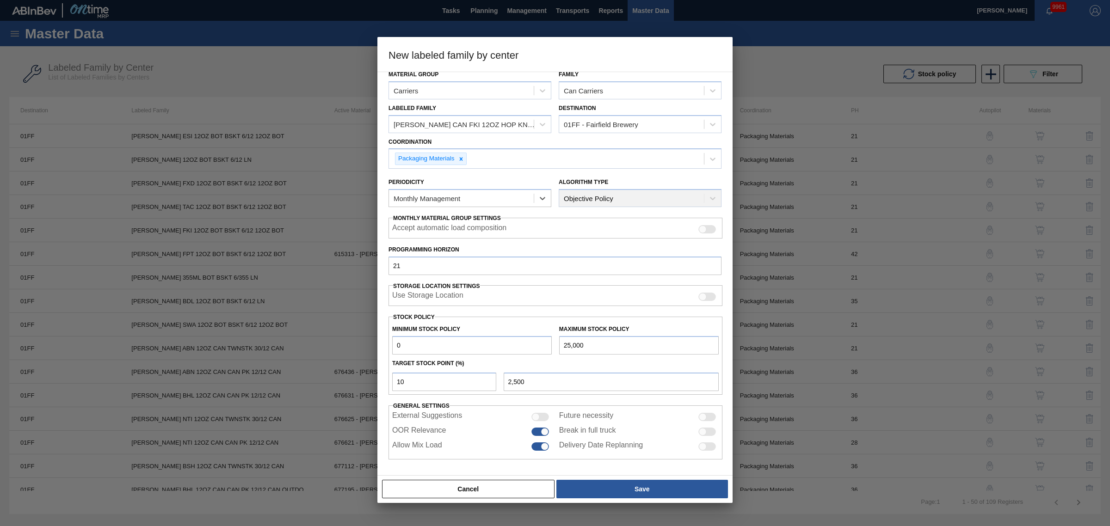
click at [598, 190] on div "Algorithm Type Objective Policy" at bounding box center [640, 191] width 163 height 31
click at [617, 490] on button "Save" at bounding box center [643, 489] width 172 height 19
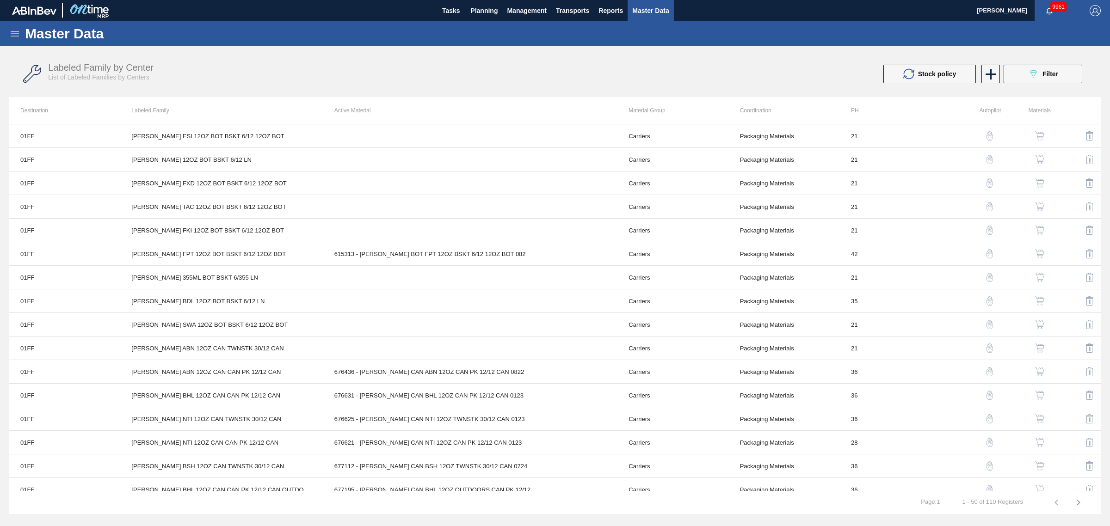
click at [433, 70] on div "Labeled Family by Center List of Labeled Families by Centers" at bounding box center [309, 71] width 523 height 19
click at [1084, 47] on div "Master Data General Materials Group and Families Coordinations and Users Suppli…" at bounding box center [555, 268] width 1110 height 494
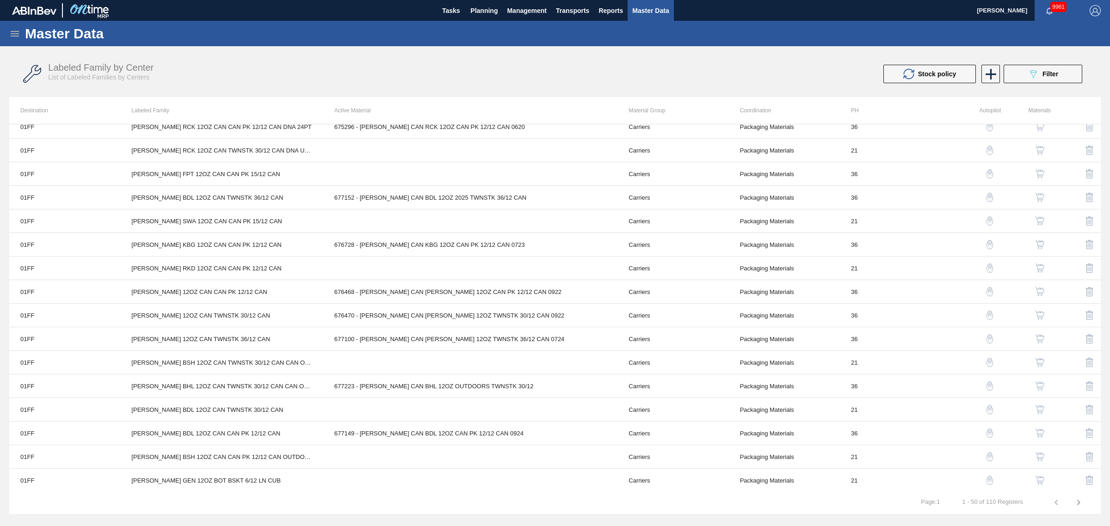
scroll to position [636, 0]
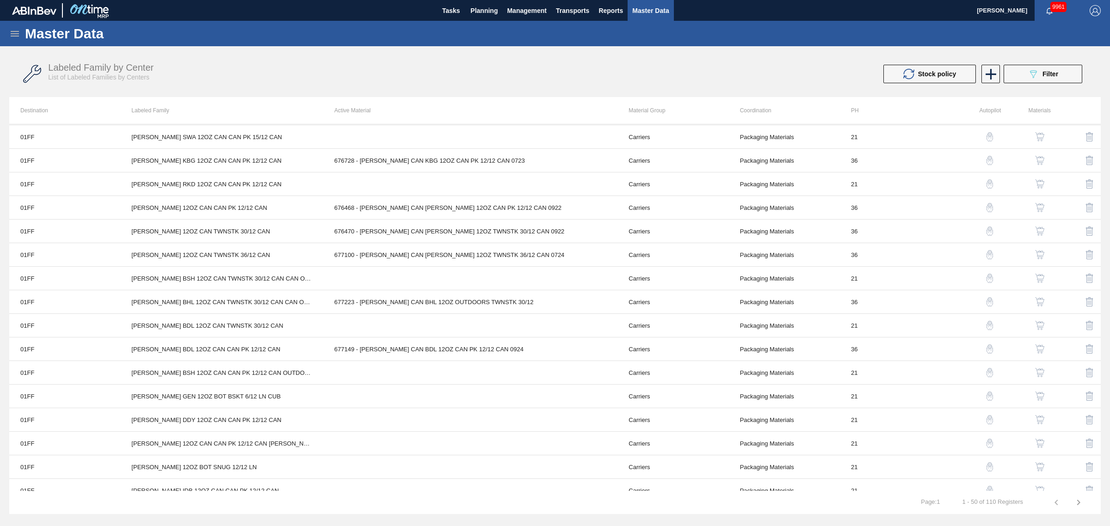
click at [1078, 502] on icon "button" at bounding box center [1078, 502] width 11 height 11
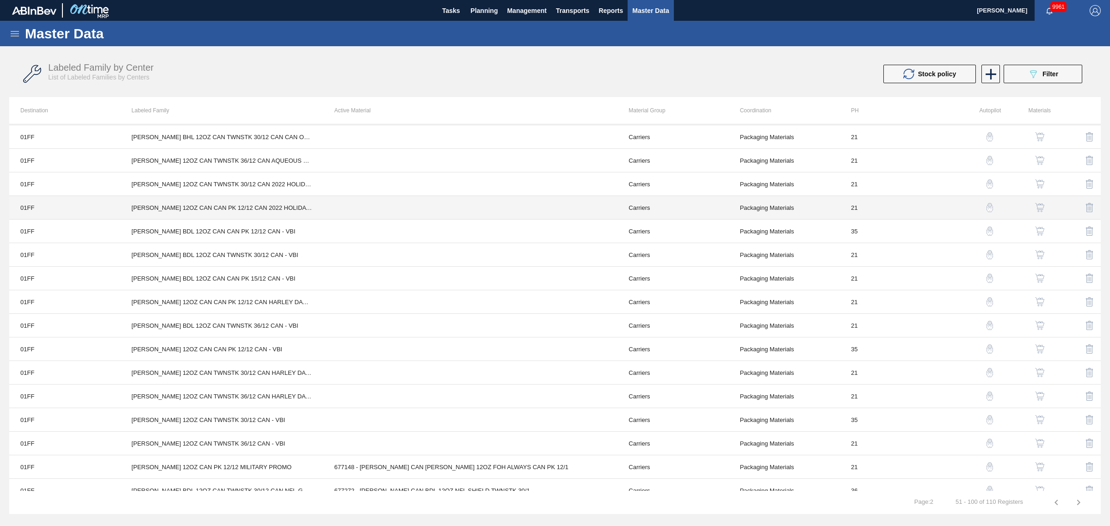
scroll to position [347, 0]
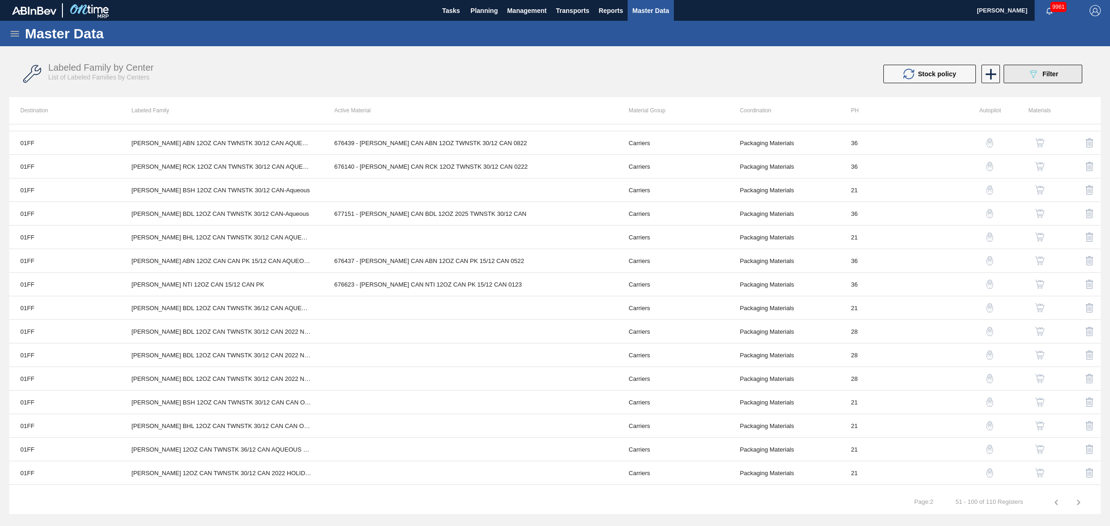
click at [1043, 73] on span "Filter" at bounding box center [1051, 73] width 16 height 7
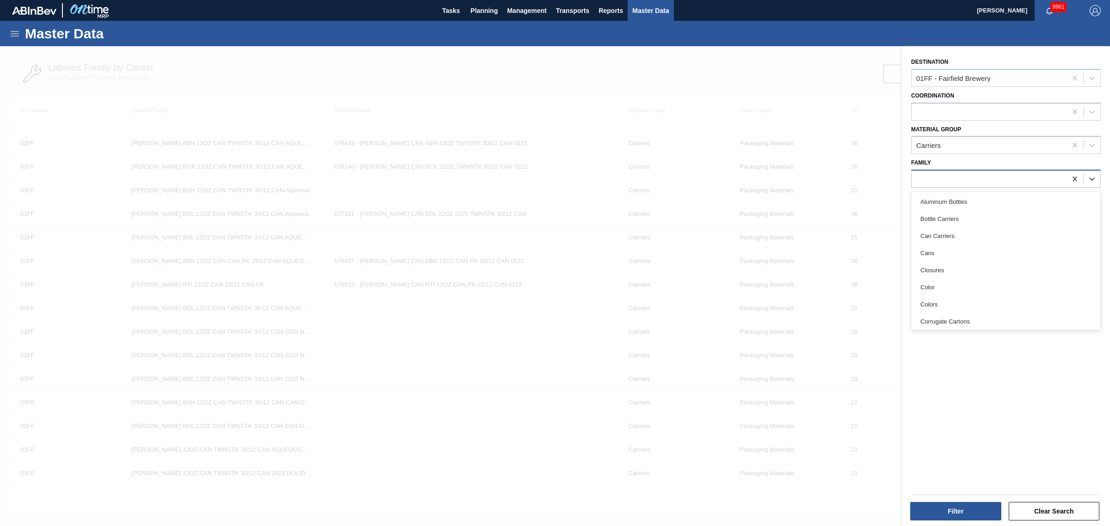
click at [933, 181] on div at bounding box center [989, 179] width 155 height 13
drag, startPoint x: 1011, startPoint y: 433, endPoint x: 998, endPoint y: 339, distance: 95.8
click at [1011, 429] on div "Destination 01FF - Fairfield Brewery Coordination Material Group Carriers Famil…" at bounding box center [1006, 287] width 208 height 483
click at [956, 217] on div at bounding box center [989, 212] width 155 height 13
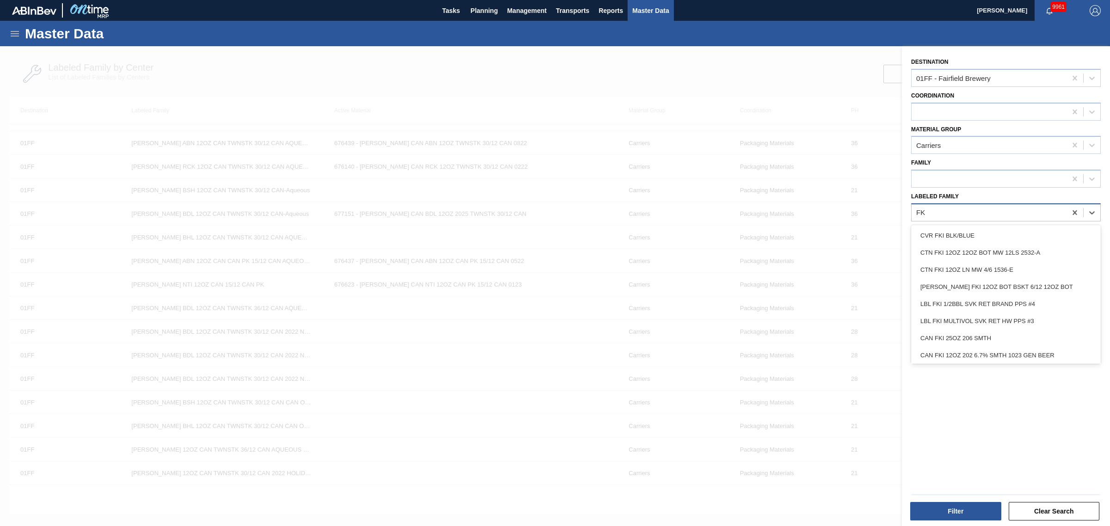
type Family "FKI"
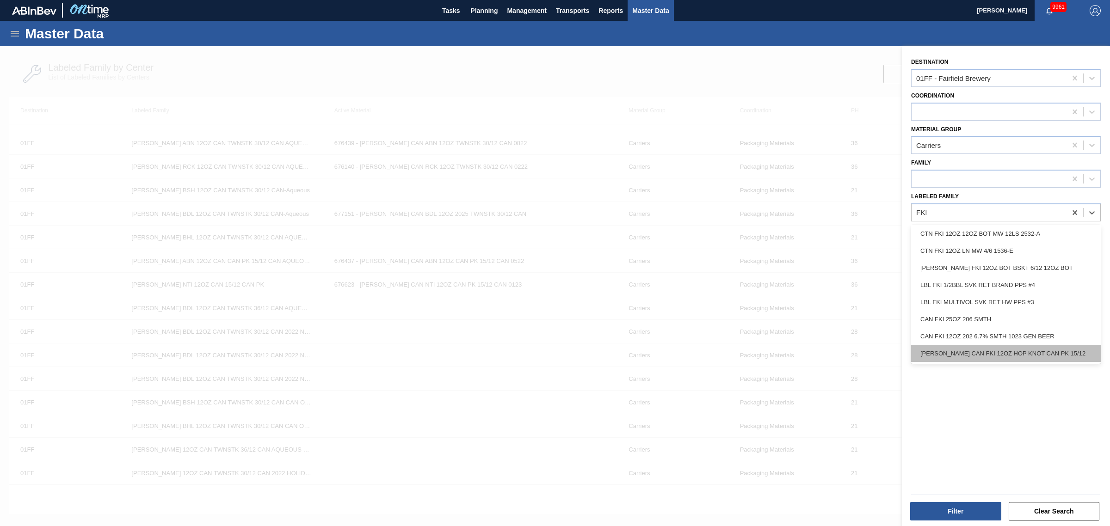
click at [1018, 356] on div "[PERSON_NAME] CAN FKI 12OZ HOP KNOT CAN PK 15/12" at bounding box center [1006, 353] width 190 height 17
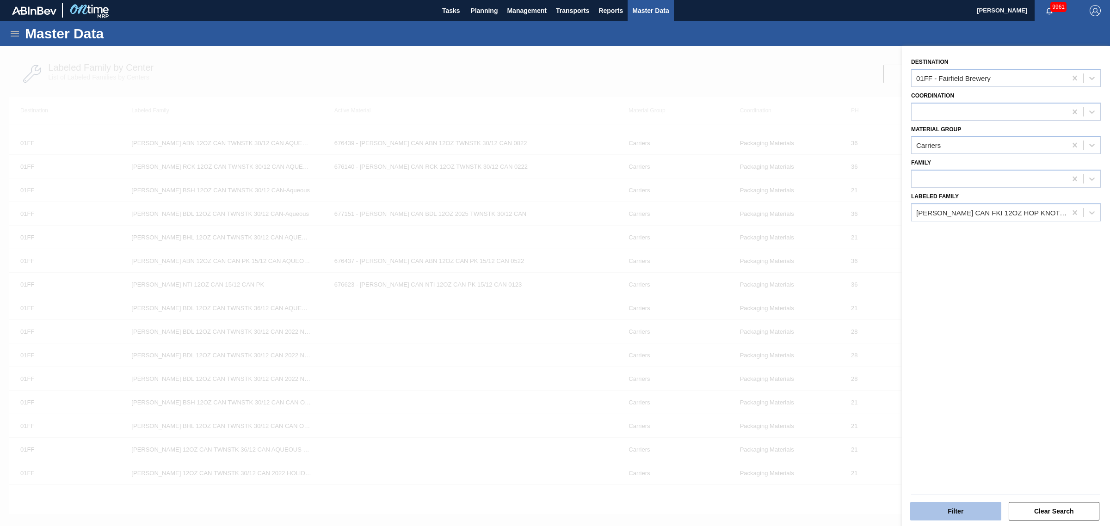
click at [964, 512] on button "Filter" at bounding box center [955, 511] width 91 height 19
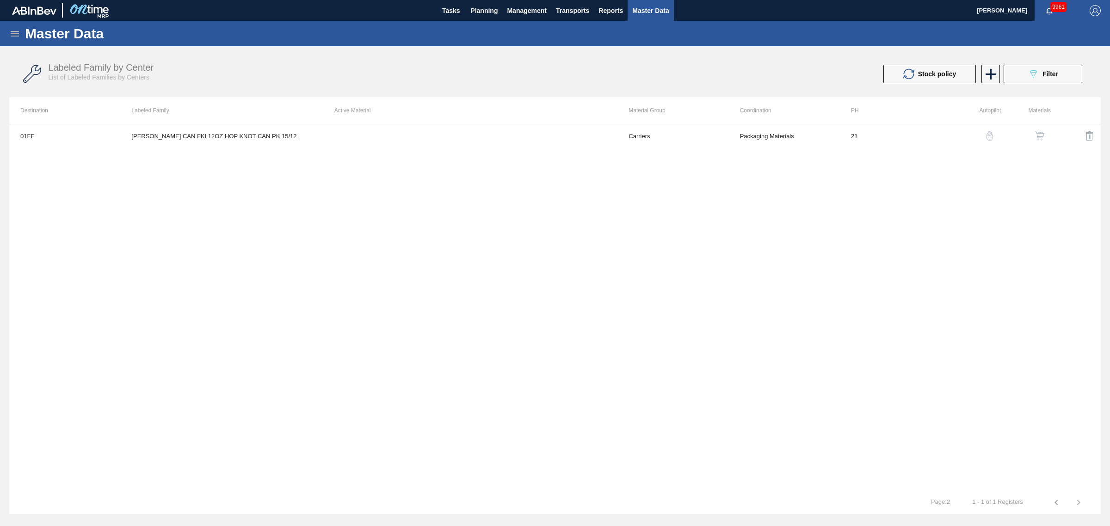
scroll to position [0, 0]
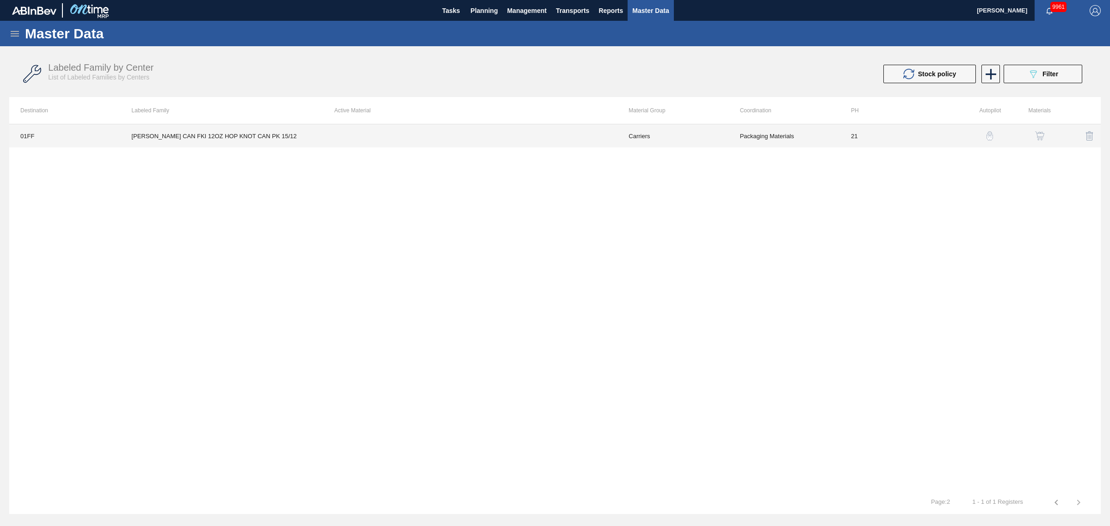
click at [739, 139] on td "Packaging Materials" at bounding box center [784, 135] width 111 height 23
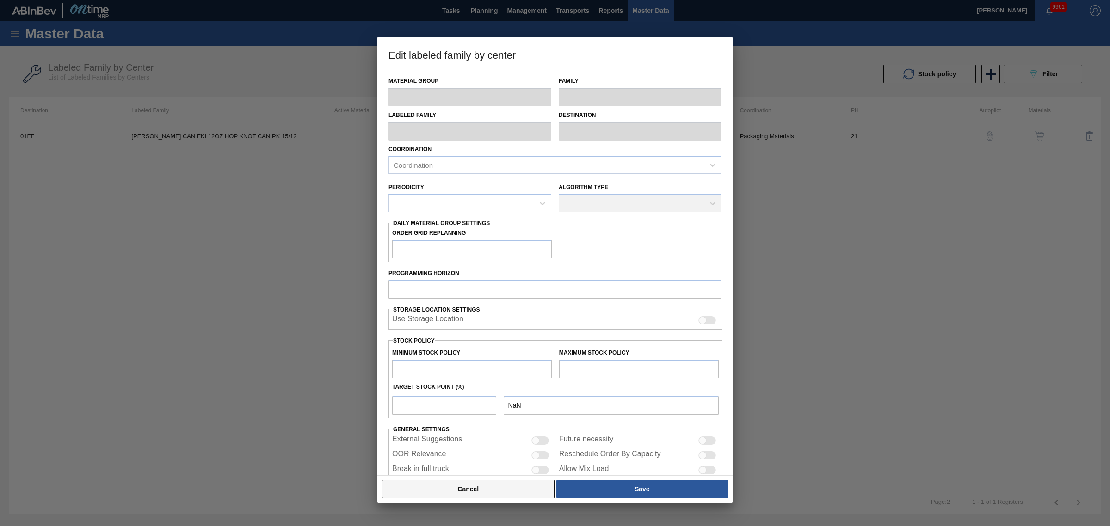
click at [495, 487] on button "Cancel" at bounding box center [468, 489] width 173 height 19
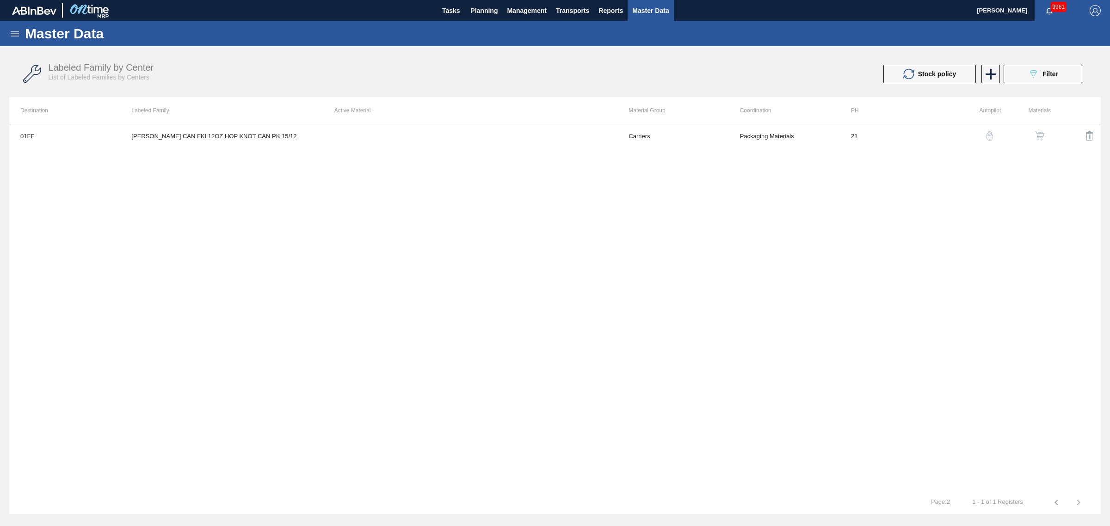
click at [1046, 136] on button "button" at bounding box center [1040, 136] width 22 height 22
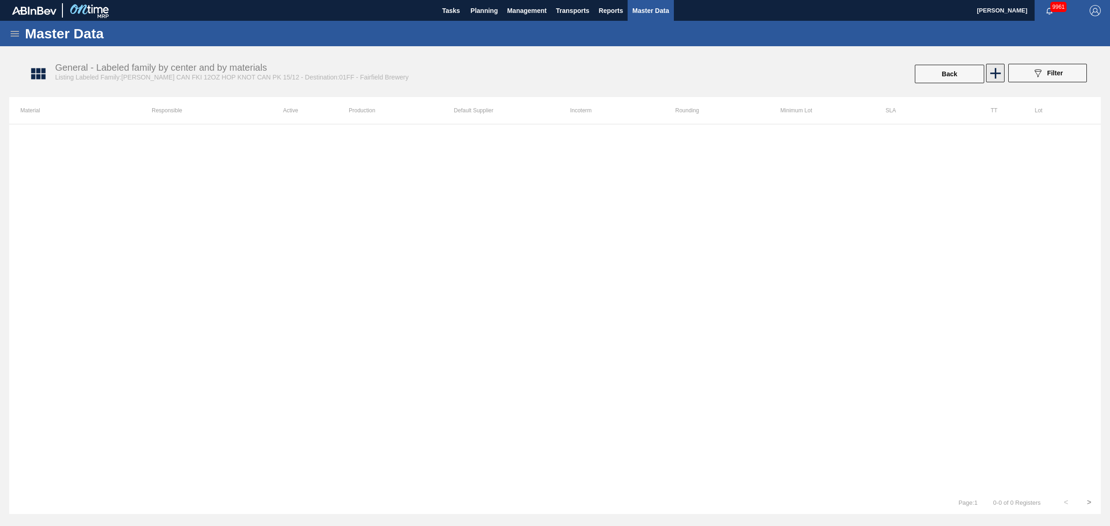
click at [1003, 77] on icon at bounding box center [996, 73] width 18 height 18
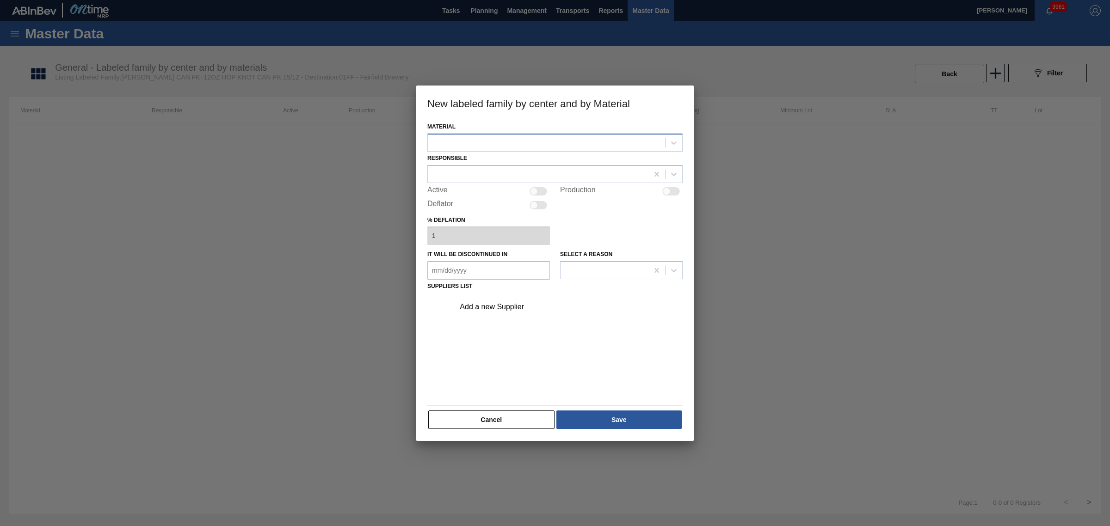
click at [487, 142] on div at bounding box center [546, 142] width 237 height 13
click at [497, 167] on div "677447 - CARR CAN FKI 12OZ HOP KNOT CAN PK 15/12" at bounding box center [554, 165] width 255 height 17
click at [493, 170] on div at bounding box center [538, 173] width 221 height 13
type input "mike"
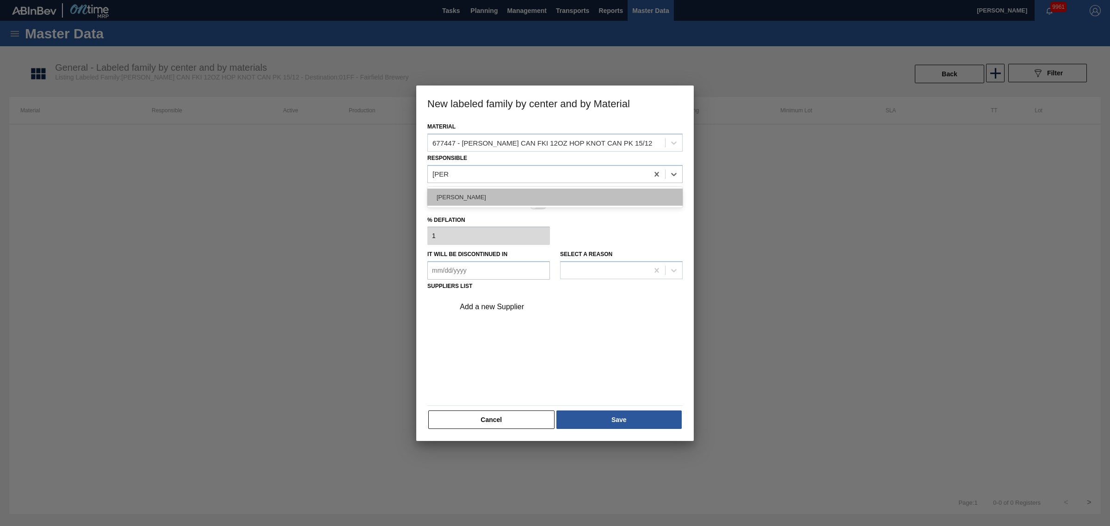
click at [465, 190] on div "Mike Vinson" at bounding box center [554, 197] width 255 height 17
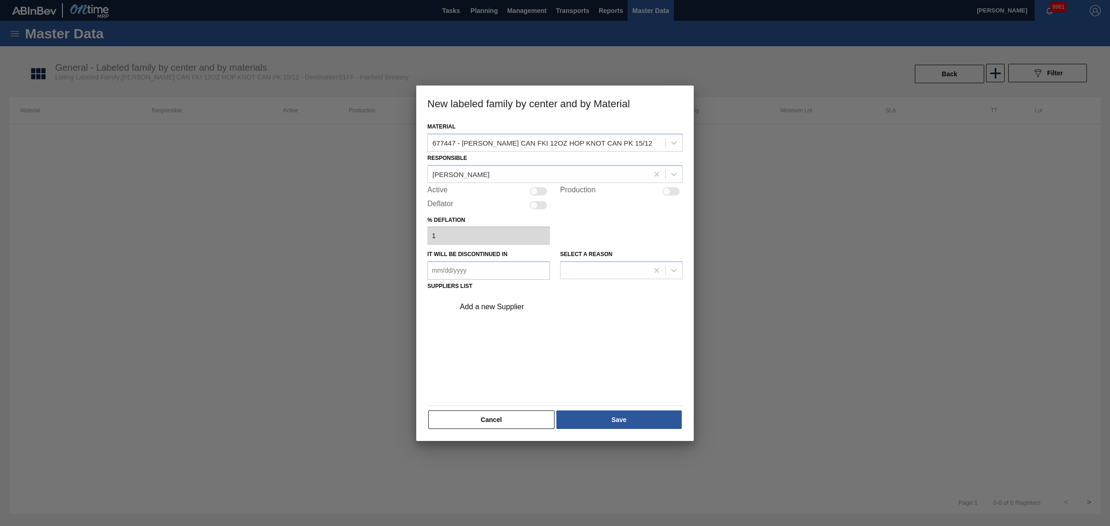
click at [542, 192] on div at bounding box center [539, 191] width 18 height 8
checkbox input "true"
click at [507, 306] on div "Add a new Supplier" at bounding box center [550, 307] width 181 height 8
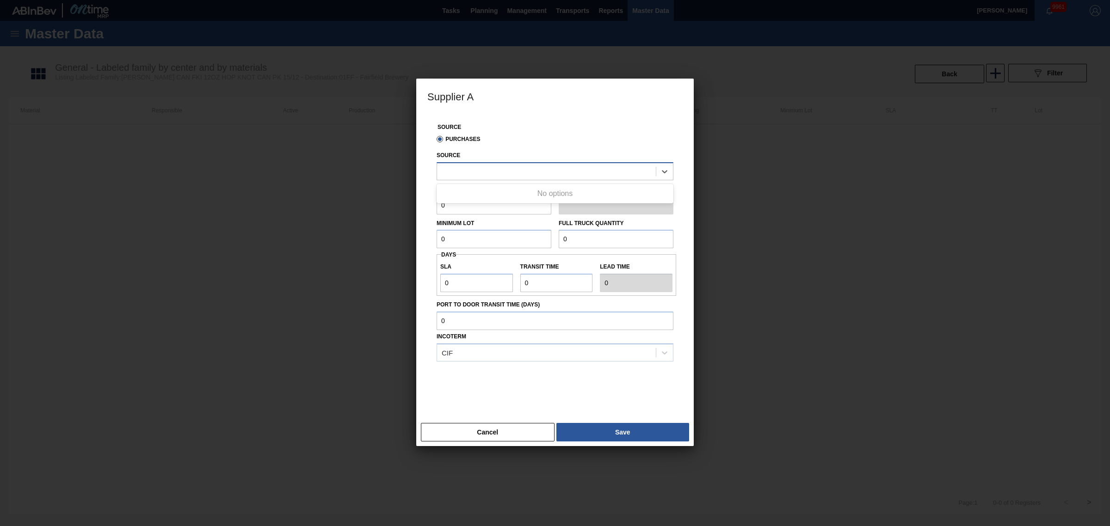
click at [511, 179] on div at bounding box center [555, 171] width 237 height 18
click at [477, 179] on div at bounding box center [555, 171] width 237 height 18
click at [492, 195] on div "8245440 - GPI - Fort Smith" at bounding box center [555, 194] width 237 height 17
drag, startPoint x: 510, startPoint y: 355, endPoint x: 511, endPoint y: 347, distance: 7.9
click at [510, 352] on div "FOB" at bounding box center [546, 352] width 219 height 13
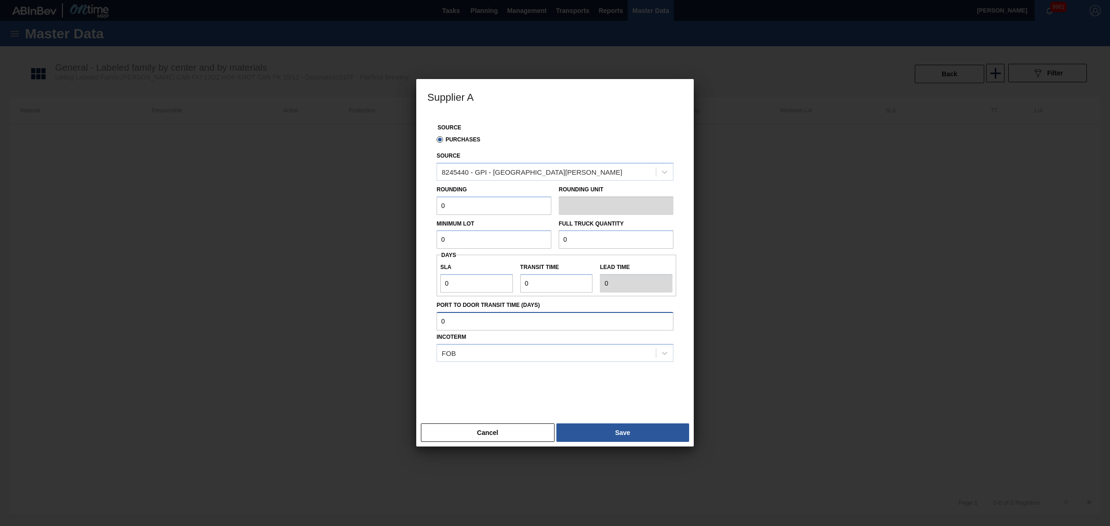
click at [518, 324] on input "Port to Door Transit Time (days)" at bounding box center [555, 321] width 237 height 19
click at [481, 248] on input "0" at bounding box center [494, 239] width 115 height 19
click at [544, 161] on div "Source 8245440 - GPI - Fort Smith" at bounding box center [555, 164] width 237 height 31
click at [550, 169] on div "8245440 - GPI - Fort Smith" at bounding box center [546, 171] width 219 height 13
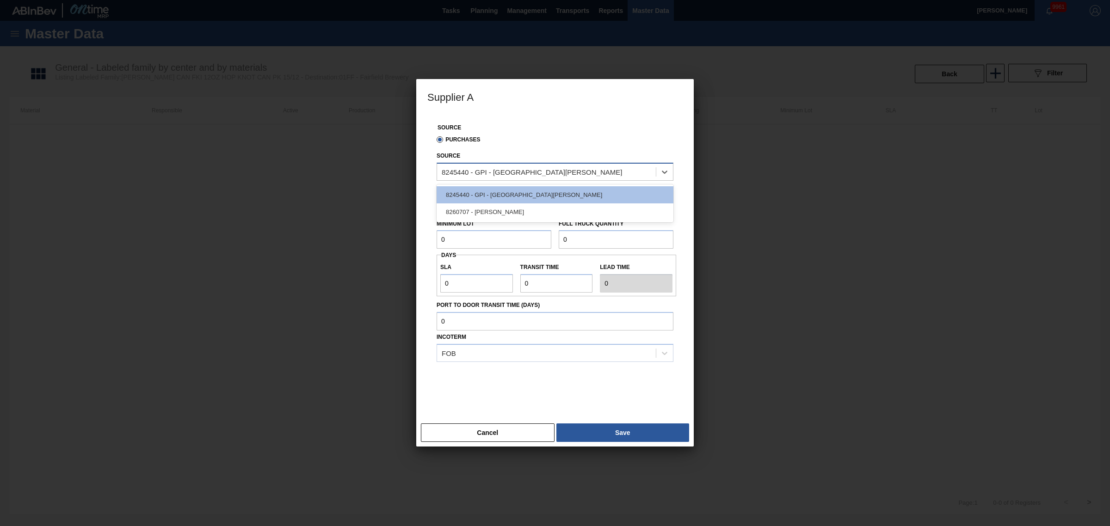
click at [598, 172] on div "8245440 - GPI - Fort Smith" at bounding box center [546, 171] width 219 height 13
click at [597, 193] on div "8245440 - GPI - Fort Smith" at bounding box center [555, 194] width 237 height 17
click at [511, 210] on input "0" at bounding box center [494, 206] width 115 height 19
drag, startPoint x: 520, startPoint y: 206, endPoint x: 351, endPoint y: 203, distance: 169.8
click at [351, 203] on div "Supplier A Source Purchases Source 8245440 - GPI - Fort Smith Rounding 0 Roundi…" at bounding box center [555, 263] width 1110 height 526
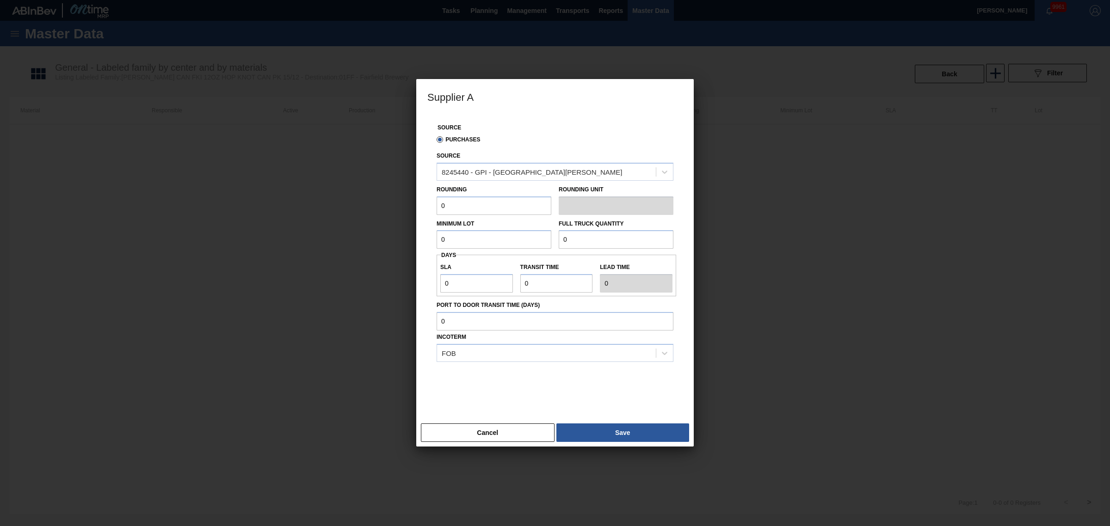
drag, startPoint x: 482, startPoint y: 233, endPoint x: 480, endPoint y: 215, distance: 17.7
click at [482, 230] on div "Minimum Lot 0" at bounding box center [494, 233] width 115 height 32
drag, startPoint x: 480, startPoint y: 215, endPoint x: 479, endPoint y: 209, distance: 6.6
click at [478, 215] on input "0" at bounding box center [494, 206] width 115 height 19
drag, startPoint x: 399, startPoint y: 195, endPoint x: 394, endPoint y: 193, distance: 5.6
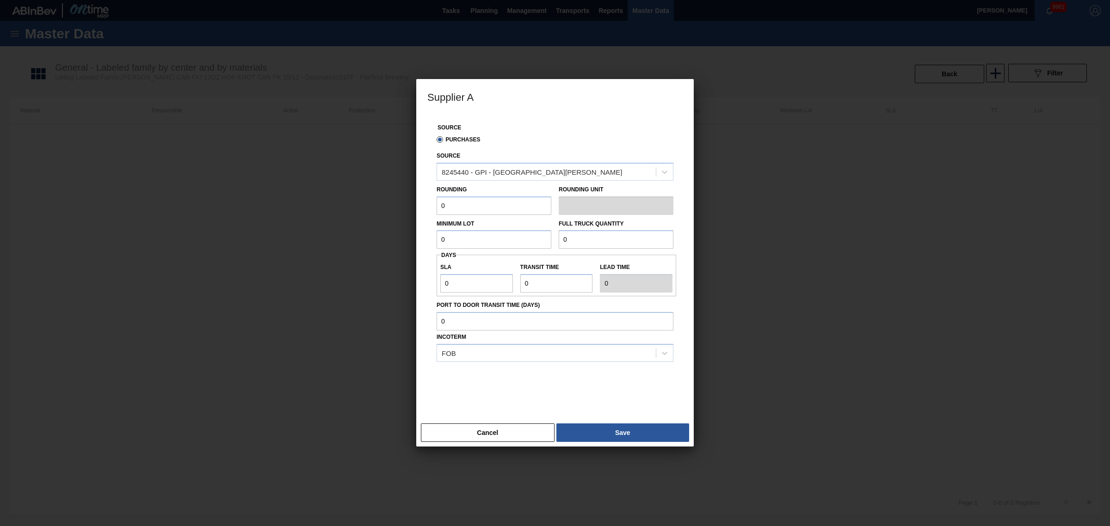
click at [394, 193] on div "Supplier A Source Purchases Source 8245440 - GPI - Fort Smith Rounding 0 Roundi…" at bounding box center [555, 263] width 1110 height 526
type input "4,000"
drag, startPoint x: 625, startPoint y: 244, endPoint x: 472, endPoint y: 216, distance: 156.2
click at [472, 216] on div "Minimum Lot 0 Full Truck Quantity 0" at bounding box center [555, 232] width 244 height 34
drag, startPoint x: 497, startPoint y: 241, endPoint x: 463, endPoint y: 239, distance: 34.7
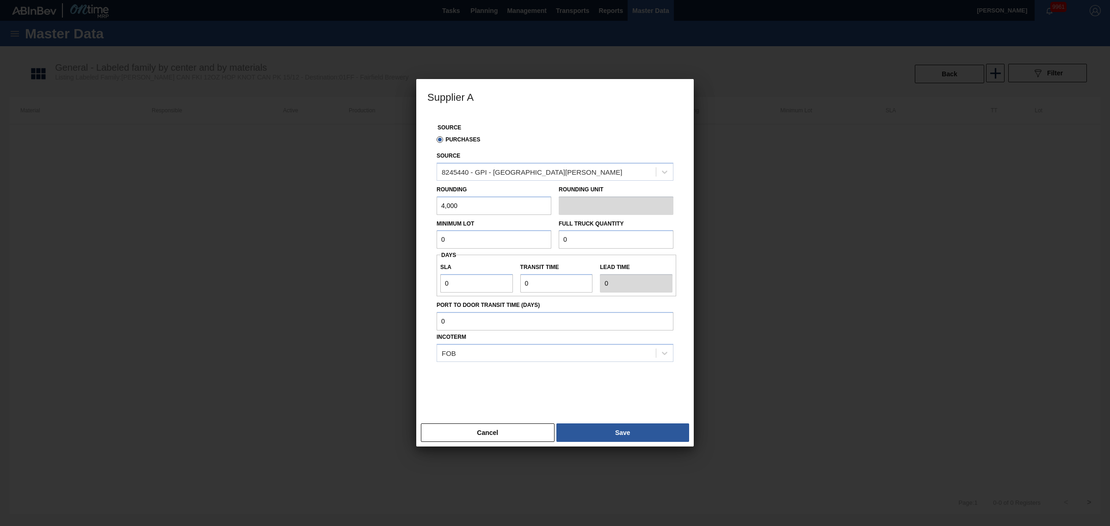
click at [463, 239] on input "0" at bounding box center [494, 239] width 115 height 19
type input "4,000"
drag, startPoint x: 598, startPoint y: 251, endPoint x: 593, endPoint y: 250, distance: 5.1
click at [594, 250] on div "Source Purchases Source 8245440 - GPI - Fort Smith Rounding 4,000 Rounding Unit…" at bounding box center [554, 261] width 255 height 295
drag, startPoint x: 586, startPoint y: 246, endPoint x: 536, endPoint y: 236, distance: 51.4
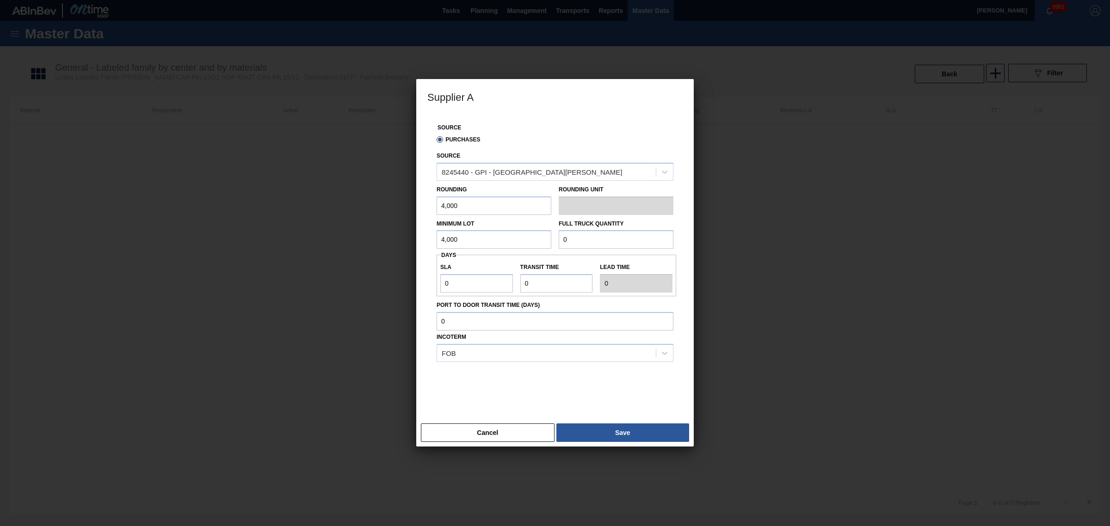
click at [536, 236] on div "Minimum Lot 4,000 Full Truck Quantity 0" at bounding box center [555, 232] width 244 height 34
type input "104,000"
click at [532, 257] on div "SLA 0 Transit time Lead time 0" at bounding box center [557, 276] width 240 height 42
click at [616, 435] on button "Save" at bounding box center [623, 433] width 133 height 19
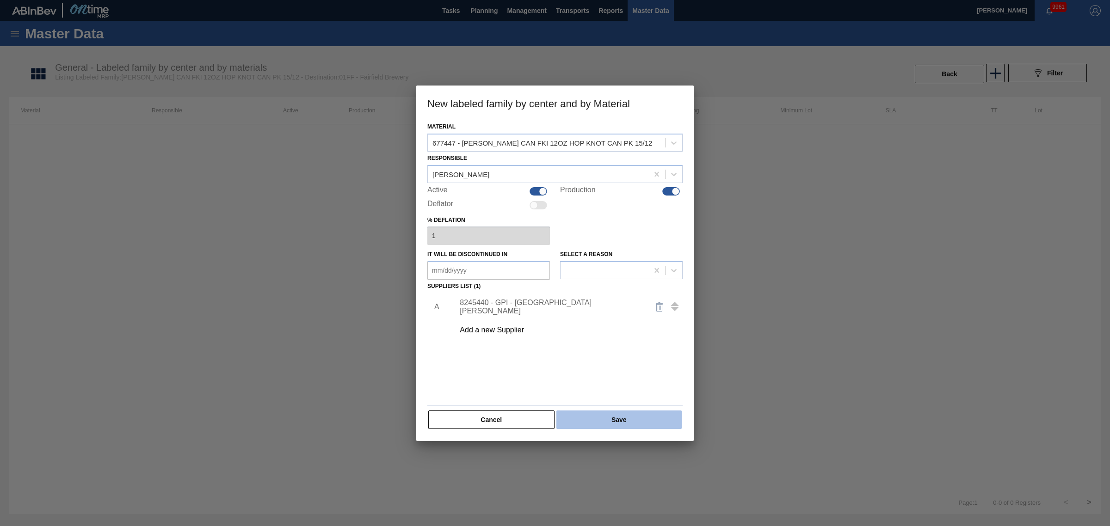
click at [601, 420] on button "Save" at bounding box center [619, 420] width 125 height 19
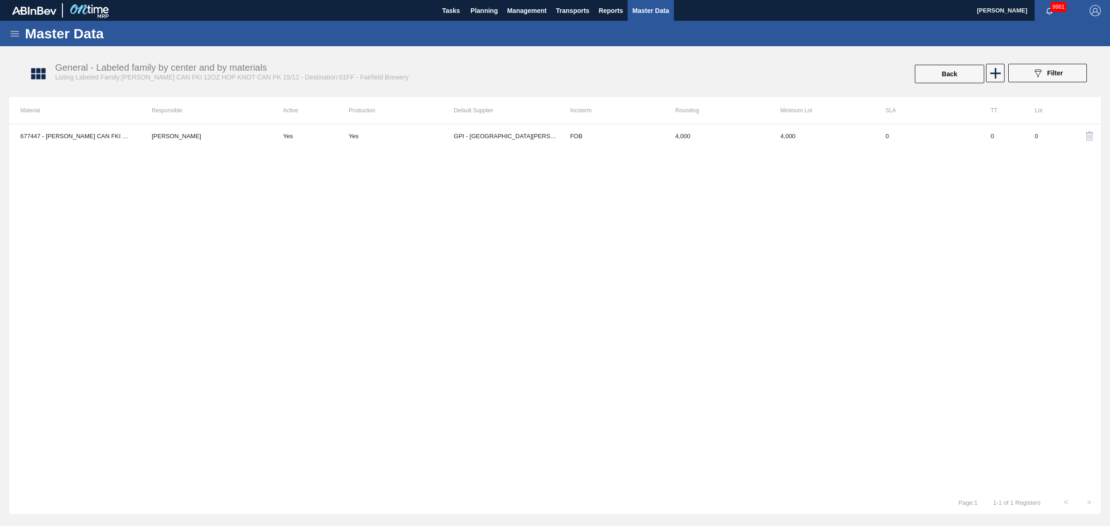
drag, startPoint x: 796, startPoint y: 229, endPoint x: 791, endPoint y: 248, distance: 20.0
click at [796, 229] on div "677447 - CARR CAN FKI 12OZ HOP KNOT CAN PK 15/12 Mike Vinson Yes Yes GPI - Fort…" at bounding box center [555, 307] width 1092 height 367
